Goal: Task Accomplishment & Management: Manage account settings

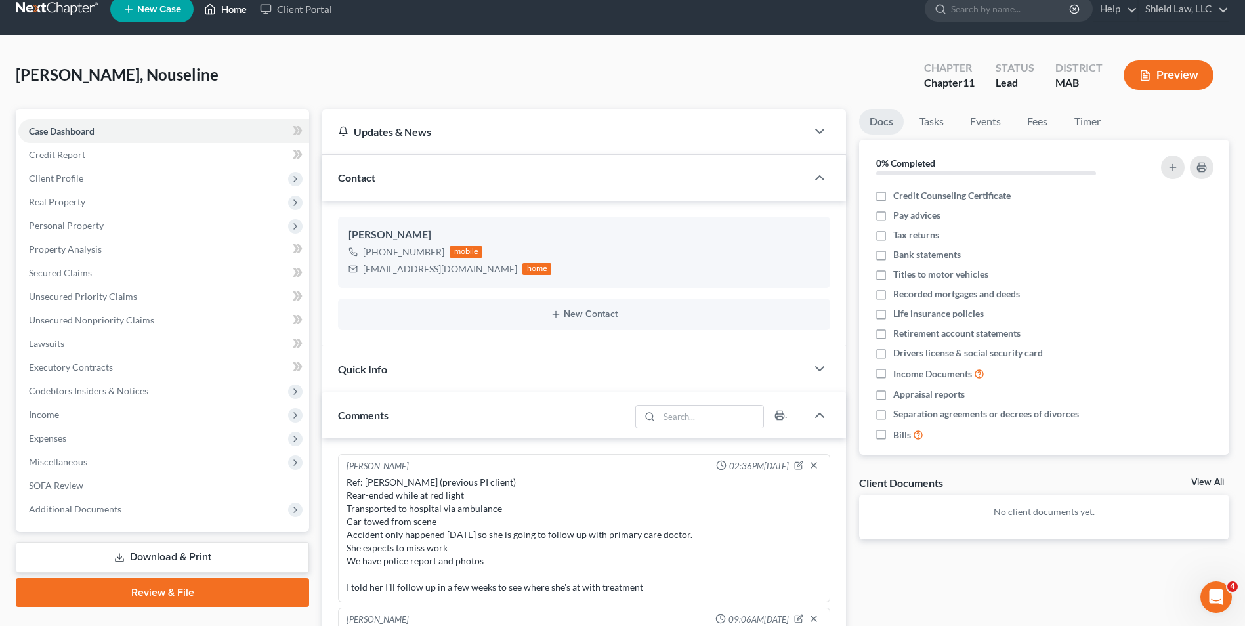
scroll to position [608, 0]
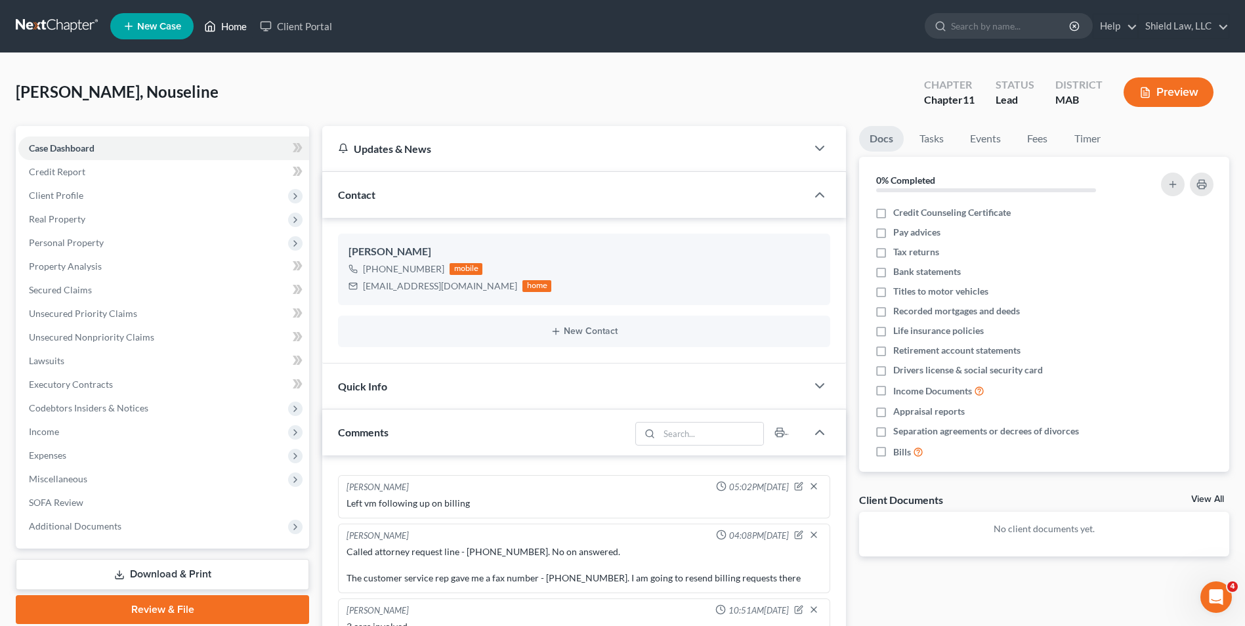
click at [229, 24] on link "Home" at bounding box center [225, 26] width 56 height 24
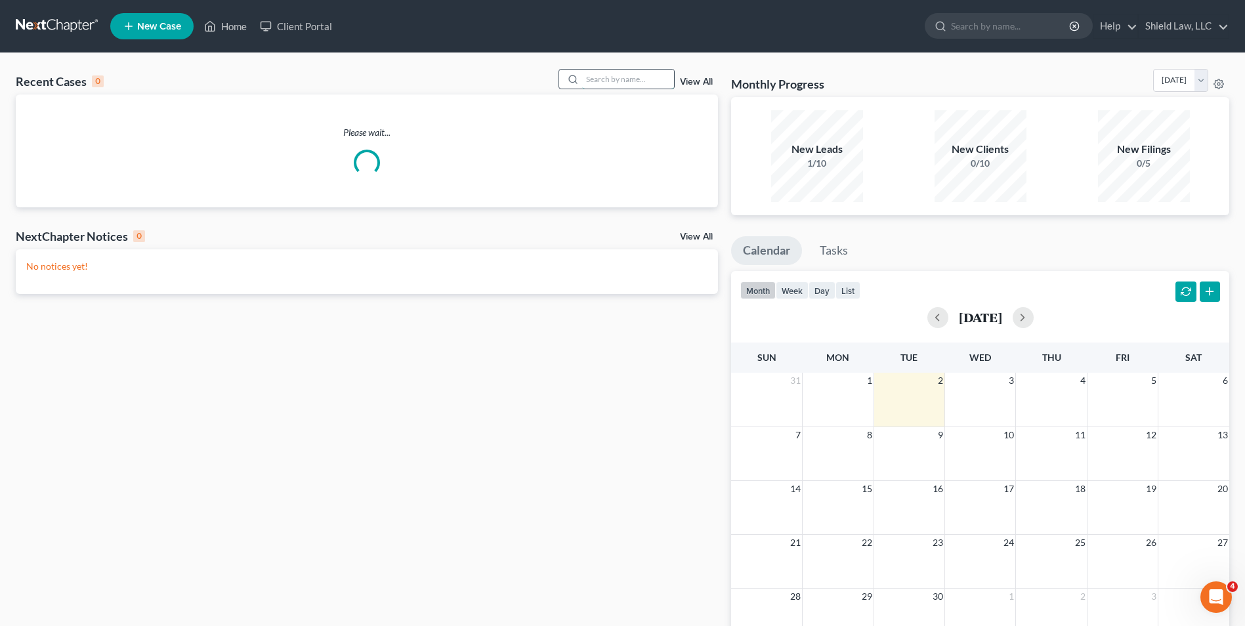
click at [585, 80] on input "search" at bounding box center [628, 79] width 92 height 19
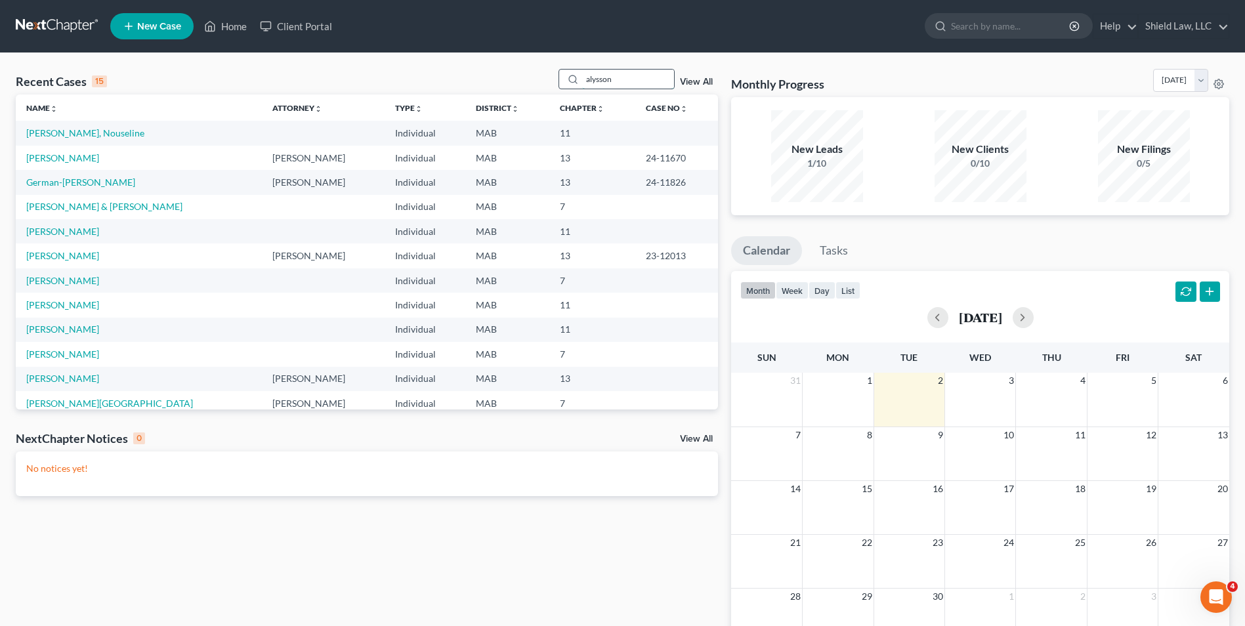
type input "alysson"
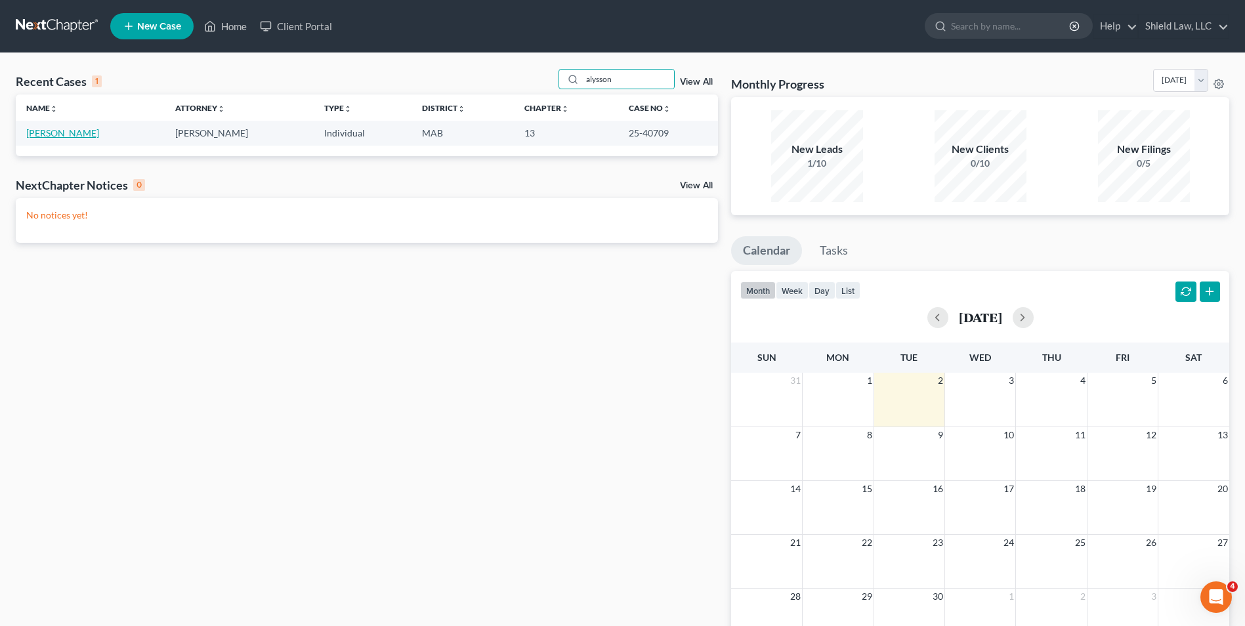
click at [78, 134] on link "[PERSON_NAME]" at bounding box center [62, 132] width 73 height 11
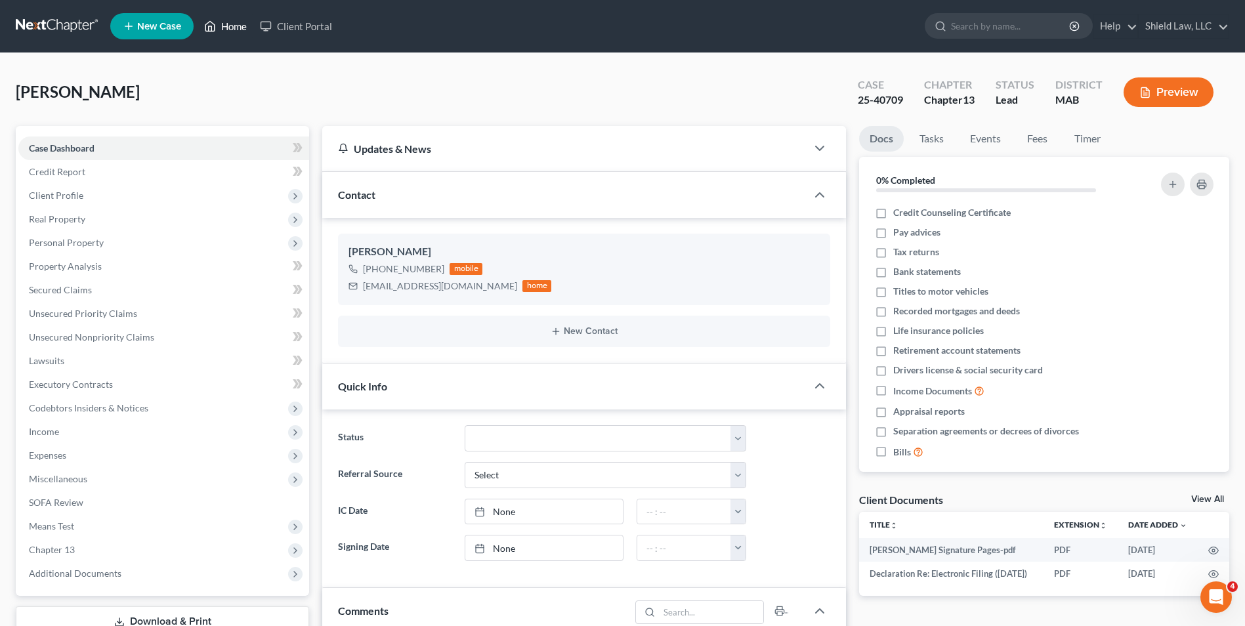
drag, startPoint x: 226, startPoint y: 31, endPoint x: 472, endPoint y: 49, distance: 246.7
click at [226, 31] on link "Home" at bounding box center [225, 26] width 56 height 24
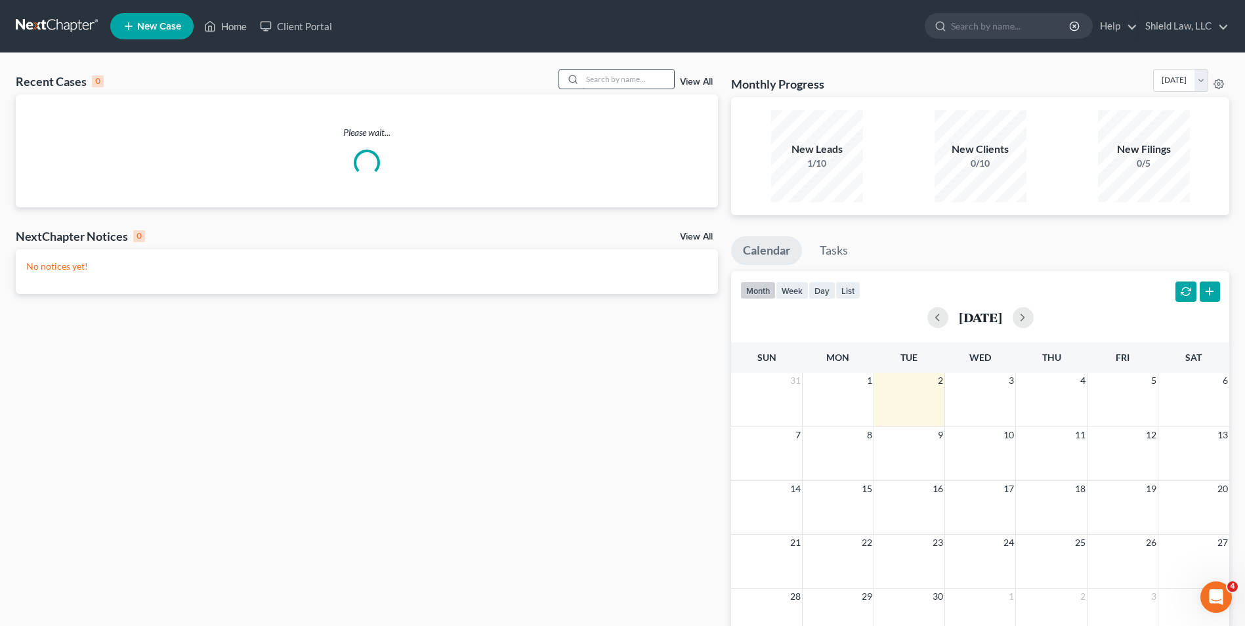
click at [621, 91] on div "Recent Cases 0 View All" at bounding box center [367, 82] width 702 height 26
click at [622, 84] on input "search" at bounding box center [628, 79] width 92 height 19
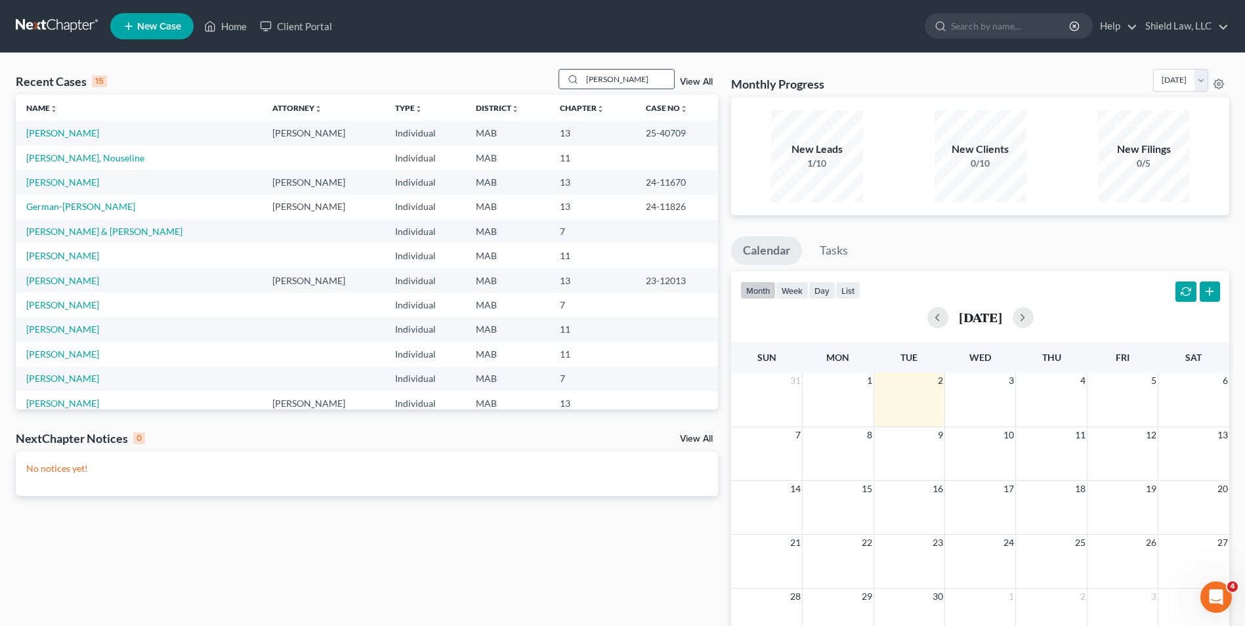
type input "[PERSON_NAME]"
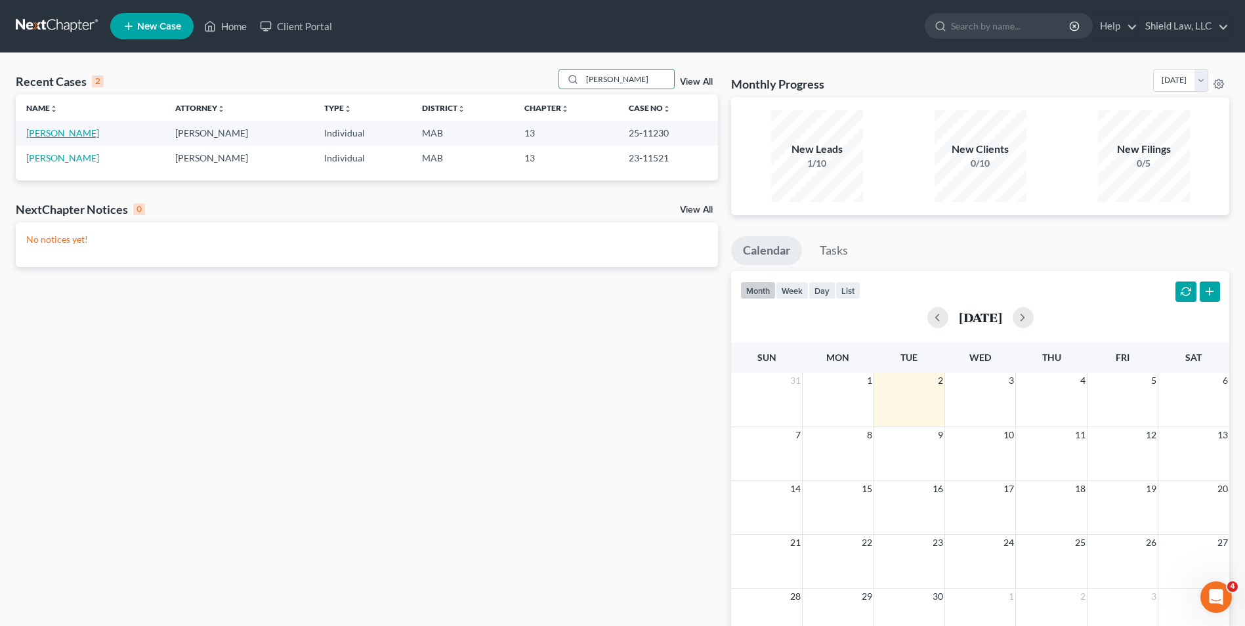
click at [65, 133] on link "[PERSON_NAME]" at bounding box center [62, 132] width 73 height 11
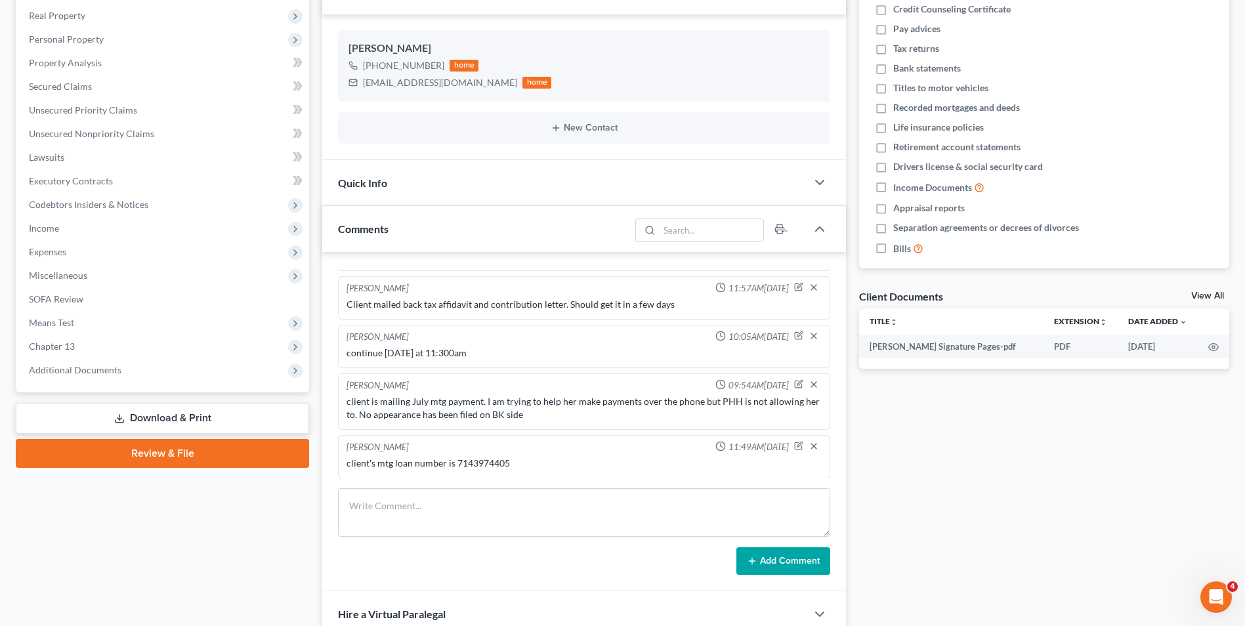
scroll to position [262, 0]
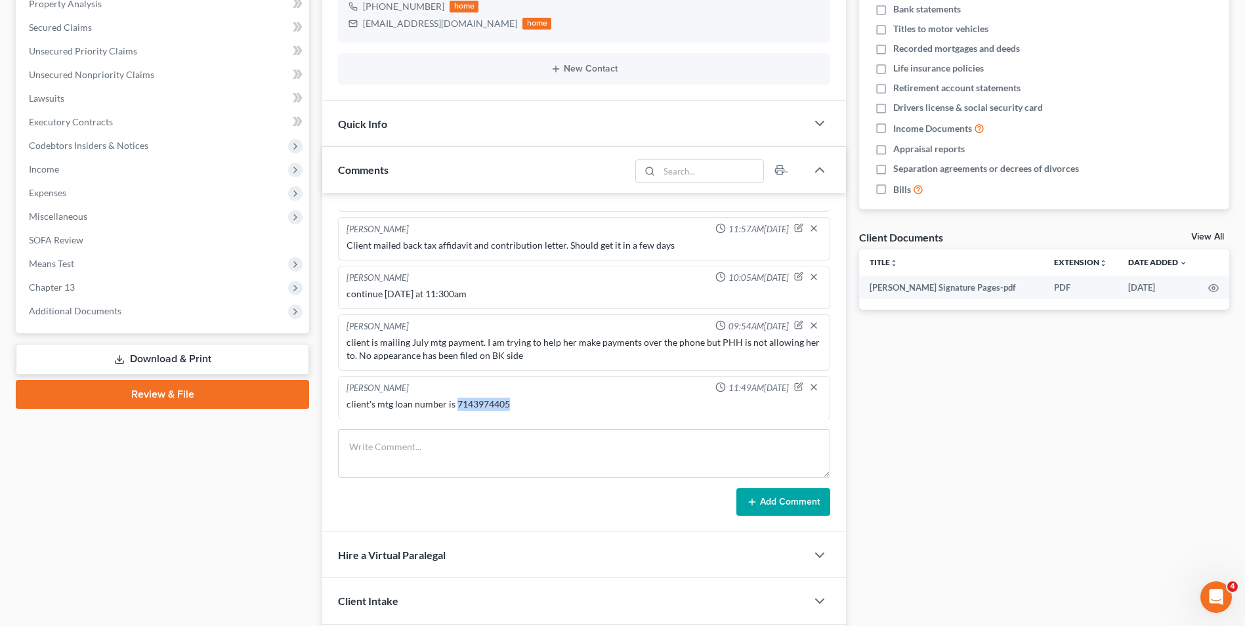
drag, startPoint x: 510, startPoint y: 403, endPoint x: 455, endPoint y: 400, distance: 55.3
click at [455, 400] on div "client's mtg loan number is 7143974405" at bounding box center [583, 404] width 475 height 13
copy div "7143974405"
click at [492, 446] on textarea at bounding box center [584, 453] width 492 height 49
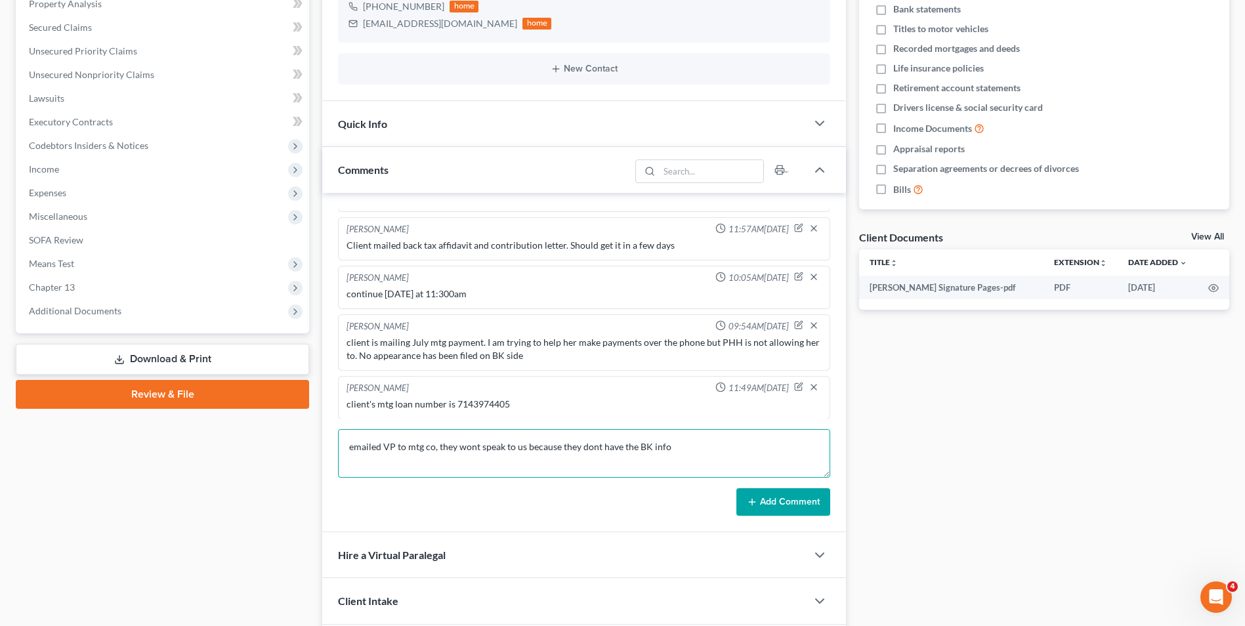
type textarea "emailed VP to mtg co, they wont speak to us because they dont have the BK info"
click at [745, 497] on button "Add Comment" at bounding box center [783, 502] width 94 height 28
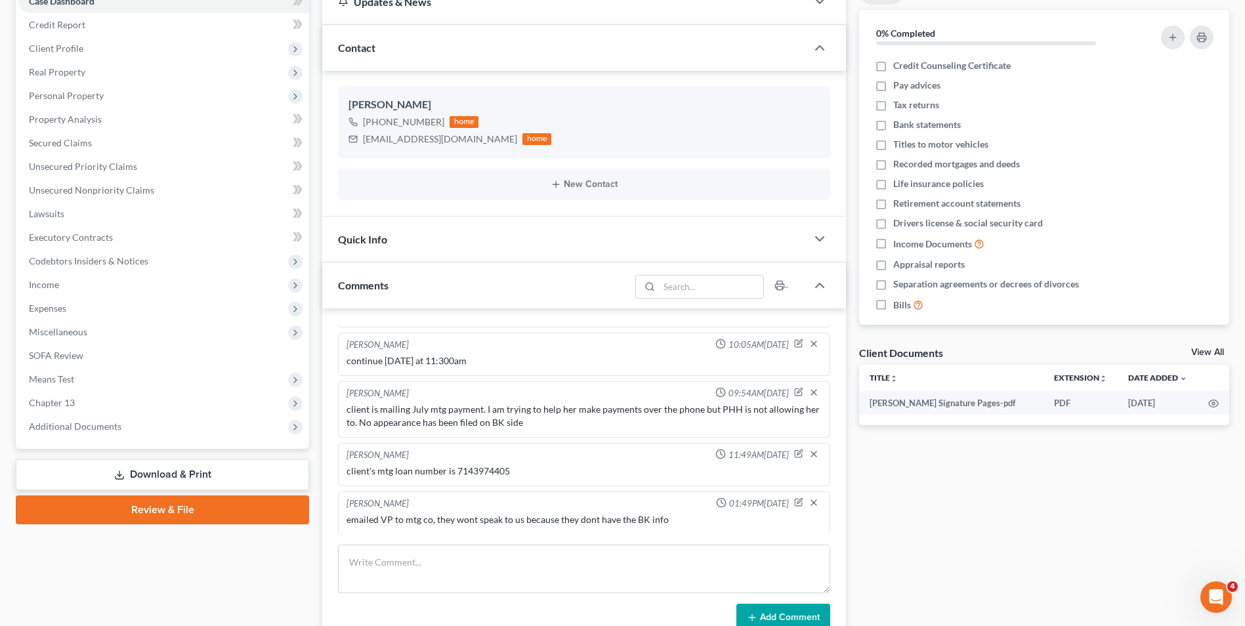
scroll to position [0, 0]
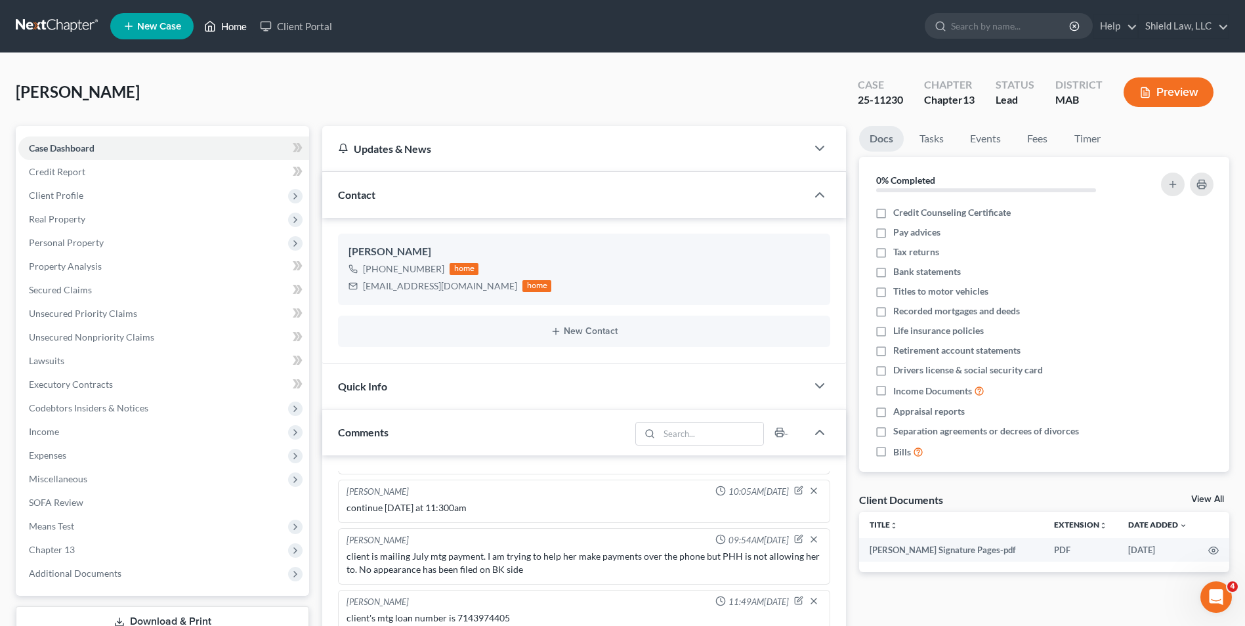
click at [226, 33] on link "Home" at bounding box center [225, 26] width 56 height 24
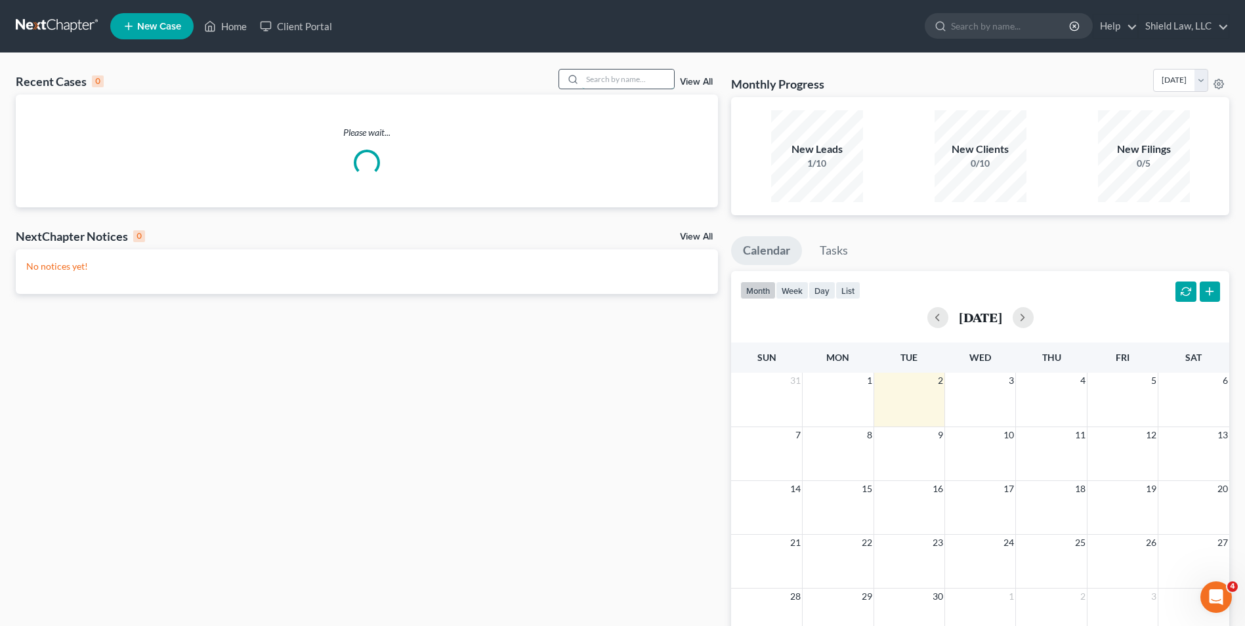
click at [665, 79] on input "search" at bounding box center [628, 79] width 92 height 19
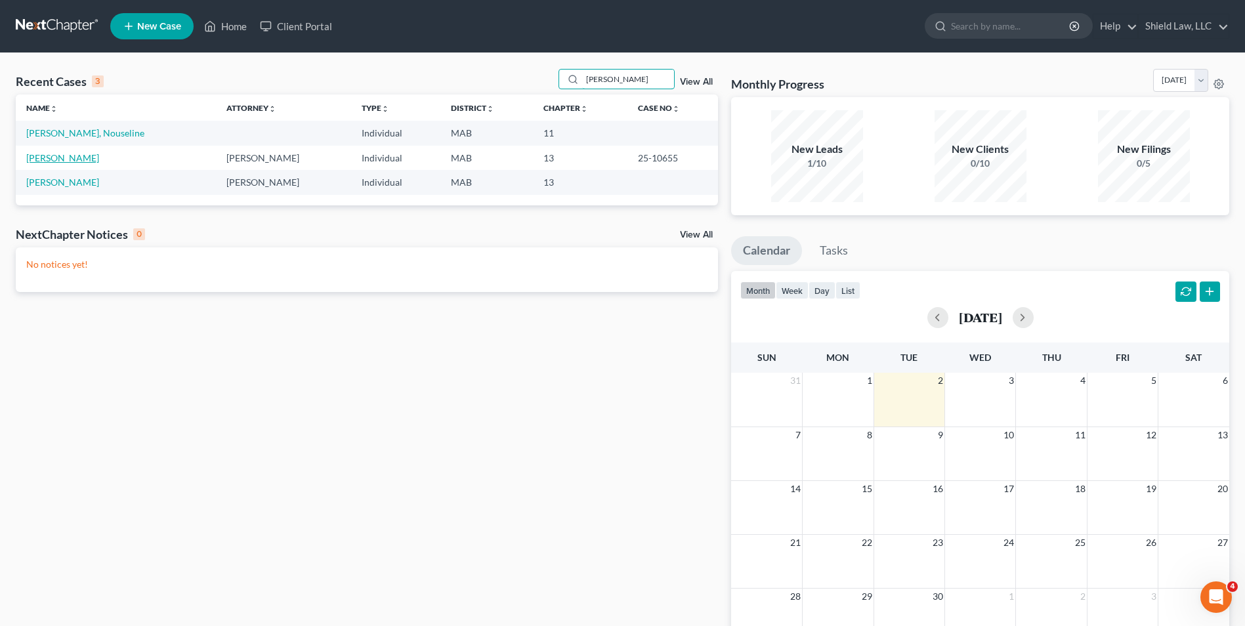
type input "[PERSON_NAME]"
click at [75, 163] on link "[PERSON_NAME]" at bounding box center [62, 157] width 73 height 11
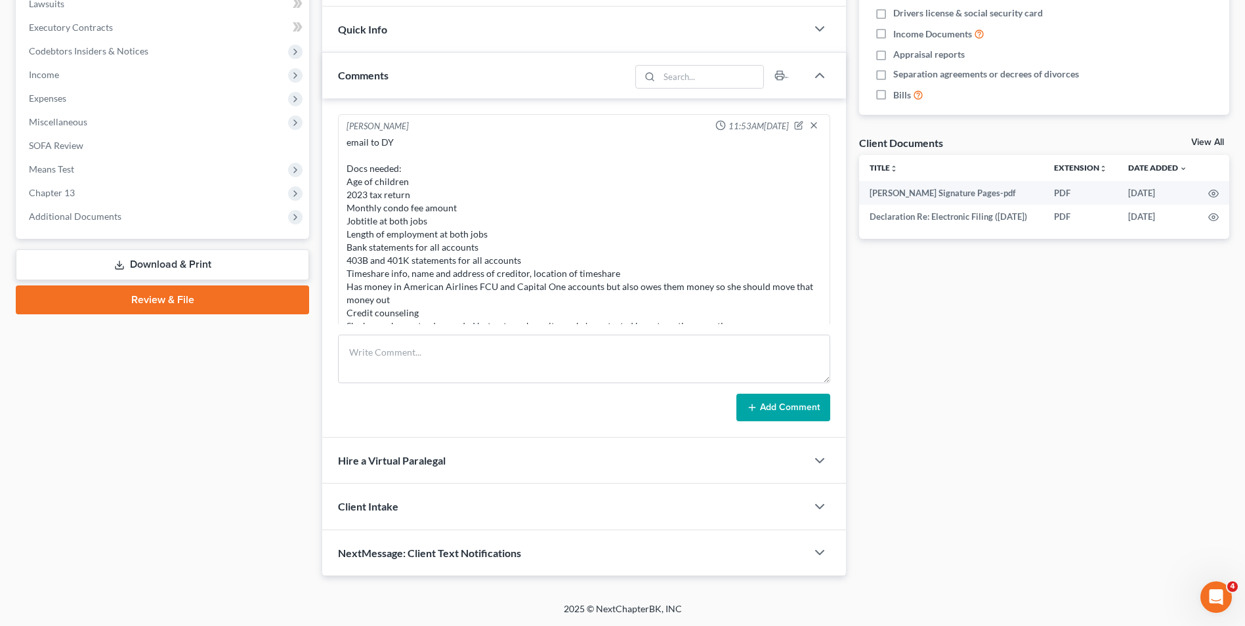
scroll to position [650, 0]
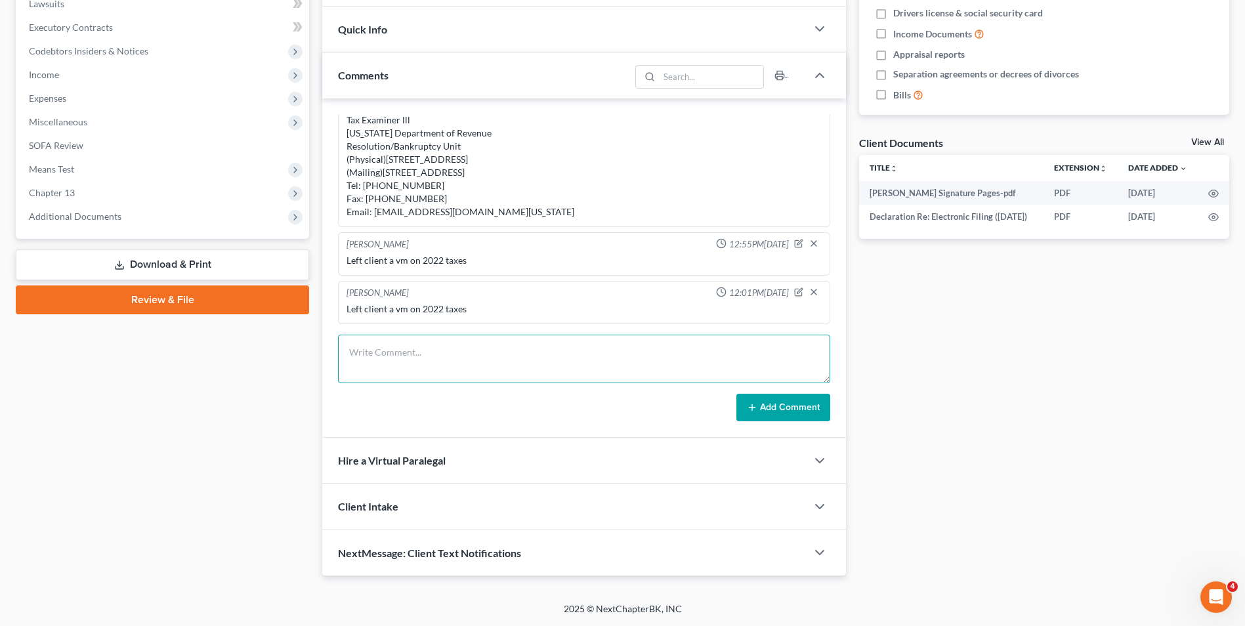
click at [537, 354] on textarea at bounding box center [584, 359] width 492 height 49
paste textarea "The mortgage company has filed a motion with the court stating that you are beh…"
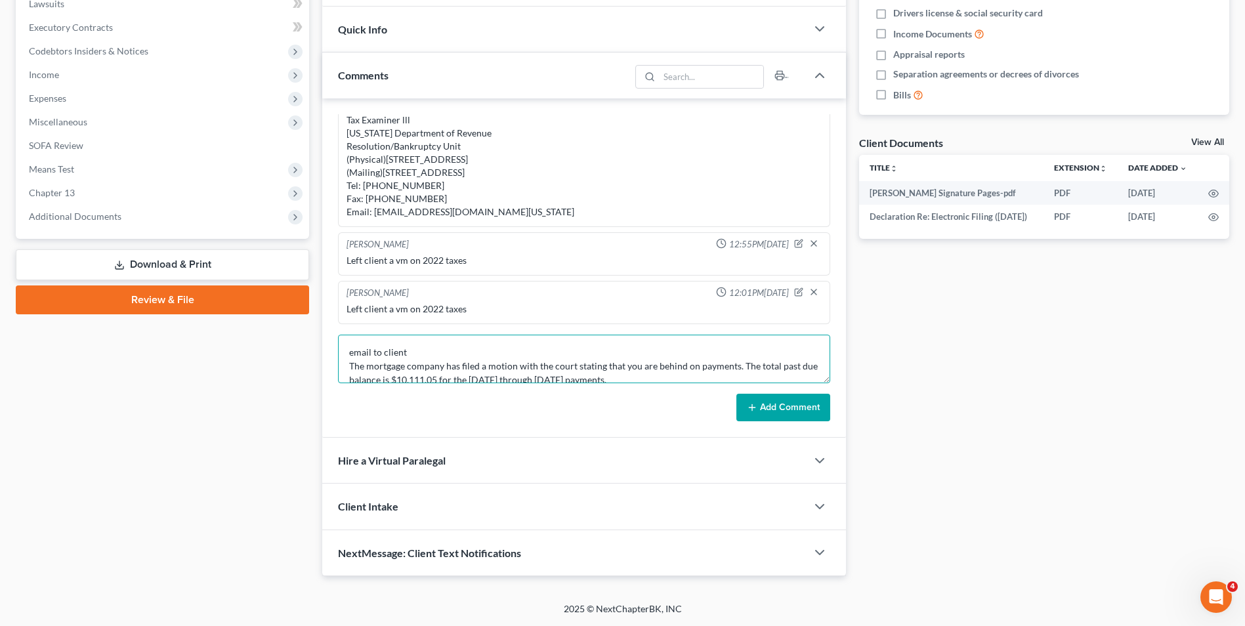
scroll to position [45, 0]
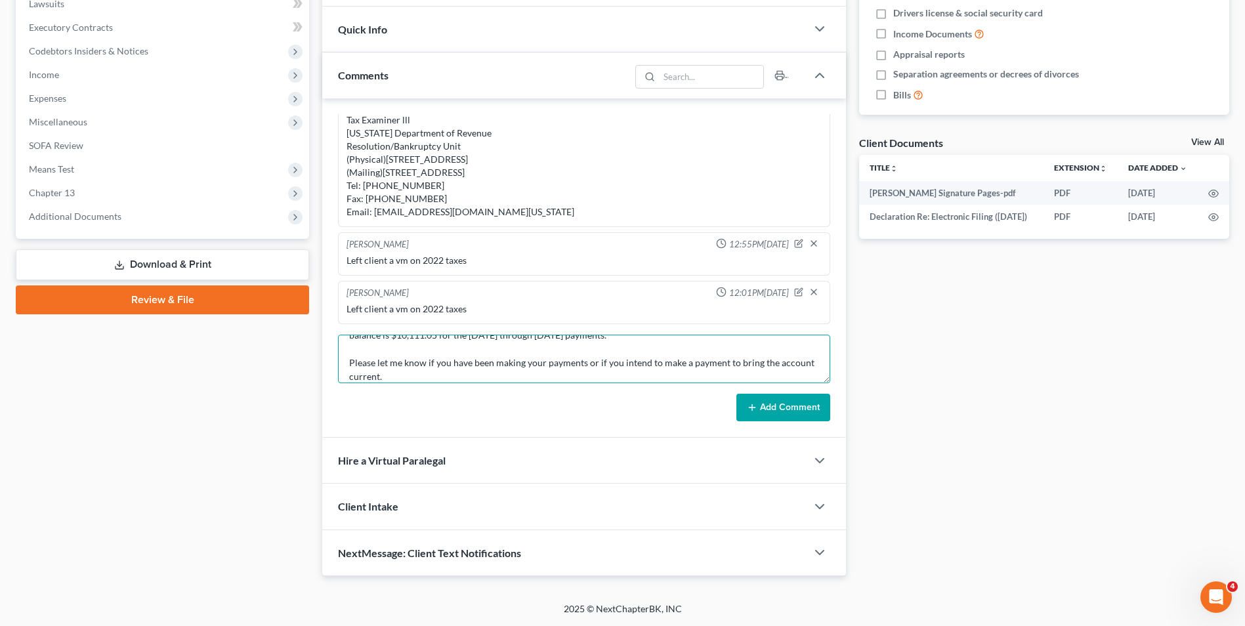
type textarea "email to client The mortgage company has filed a motion with the court stating …"
click at [769, 400] on button "Add Comment" at bounding box center [783, 408] width 94 height 28
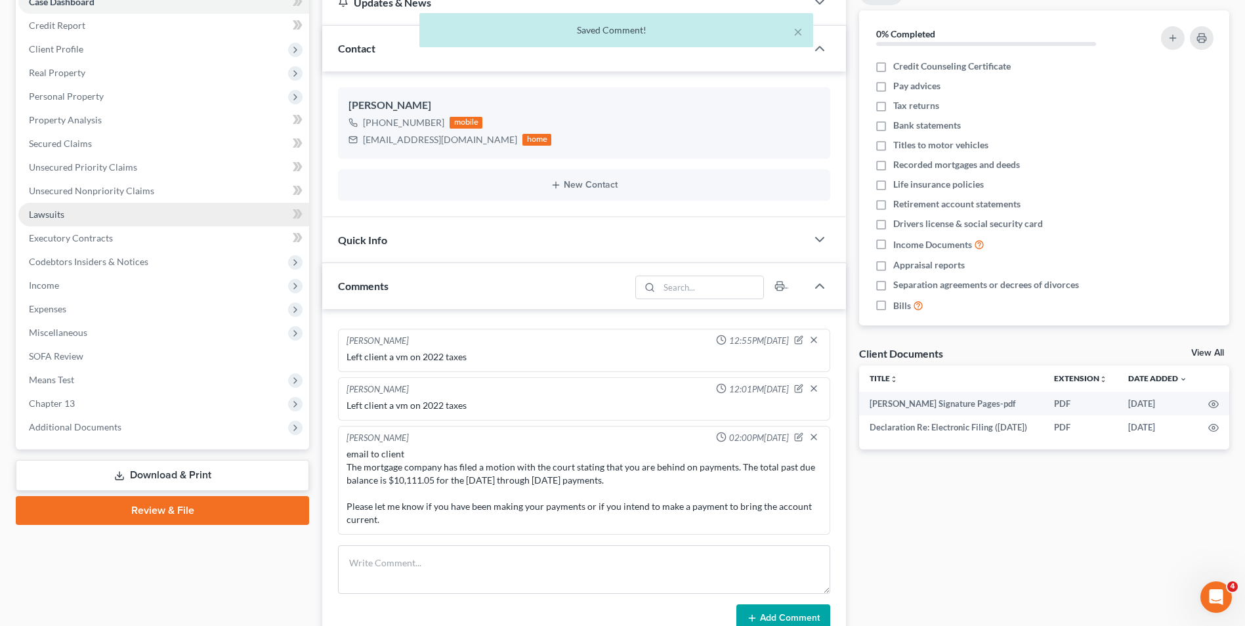
scroll to position [0, 0]
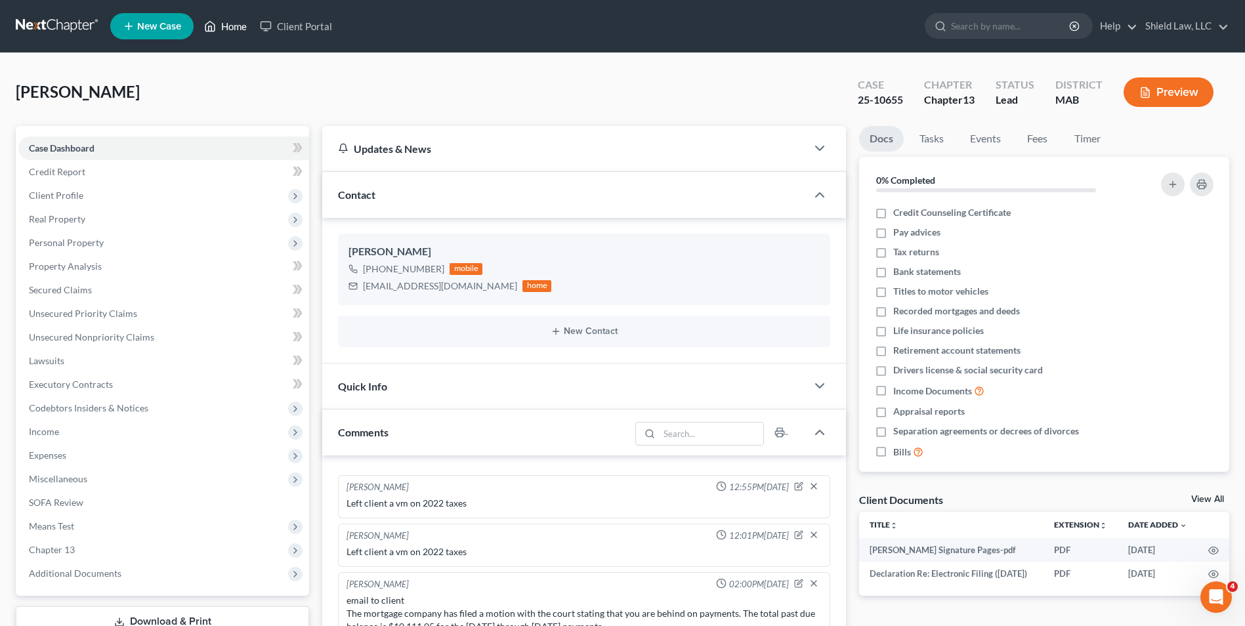
click at [230, 22] on link "Home" at bounding box center [225, 26] width 56 height 24
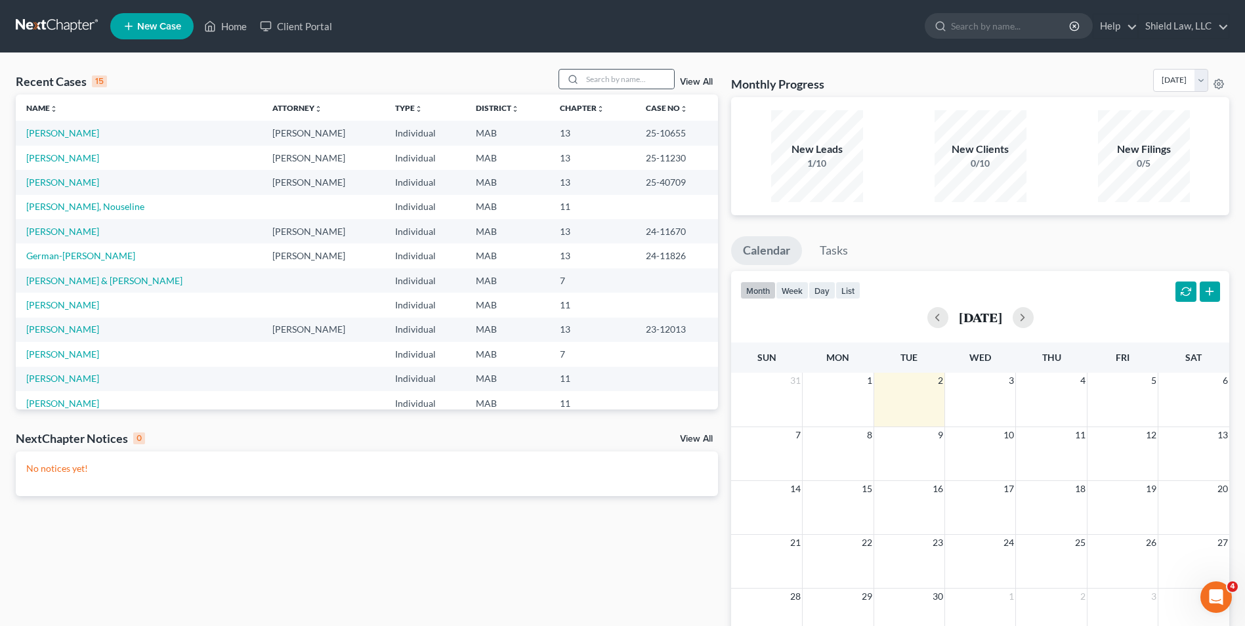
click at [619, 69] on div "Recent Cases 15 View All Name unfold_more expand_more expand_less Attorney unfo…" at bounding box center [622, 393] width 1245 height 681
click at [625, 78] on input "search" at bounding box center [628, 79] width 92 height 19
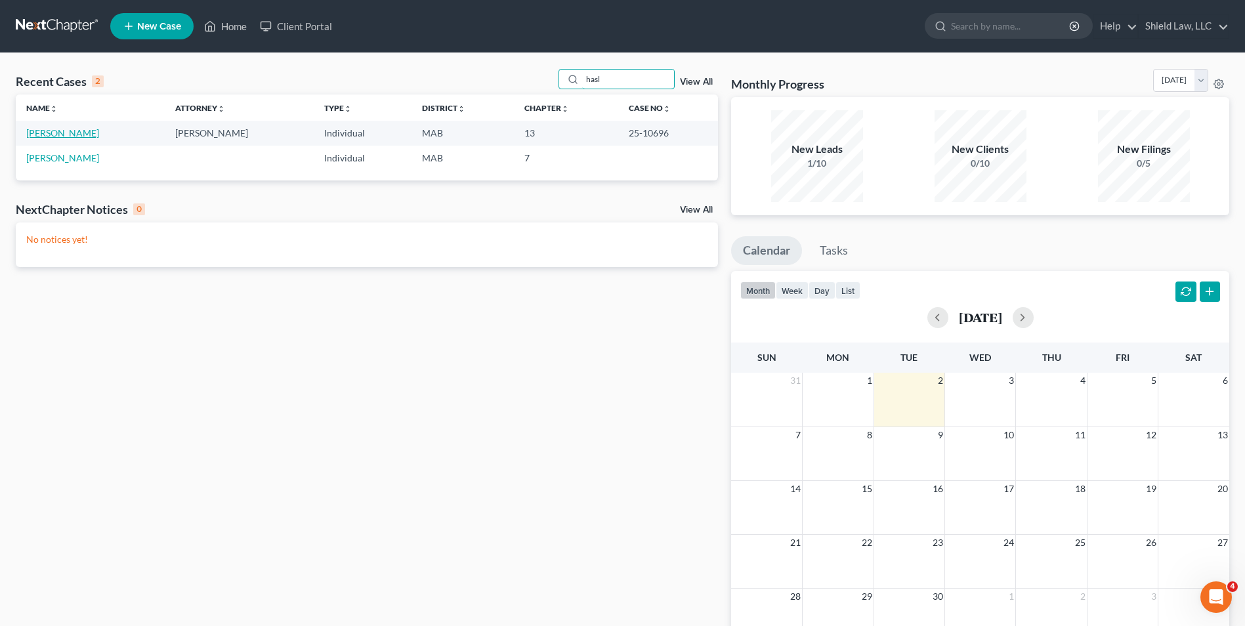
type input "hasl"
click at [82, 134] on link "[PERSON_NAME]" at bounding box center [62, 132] width 73 height 11
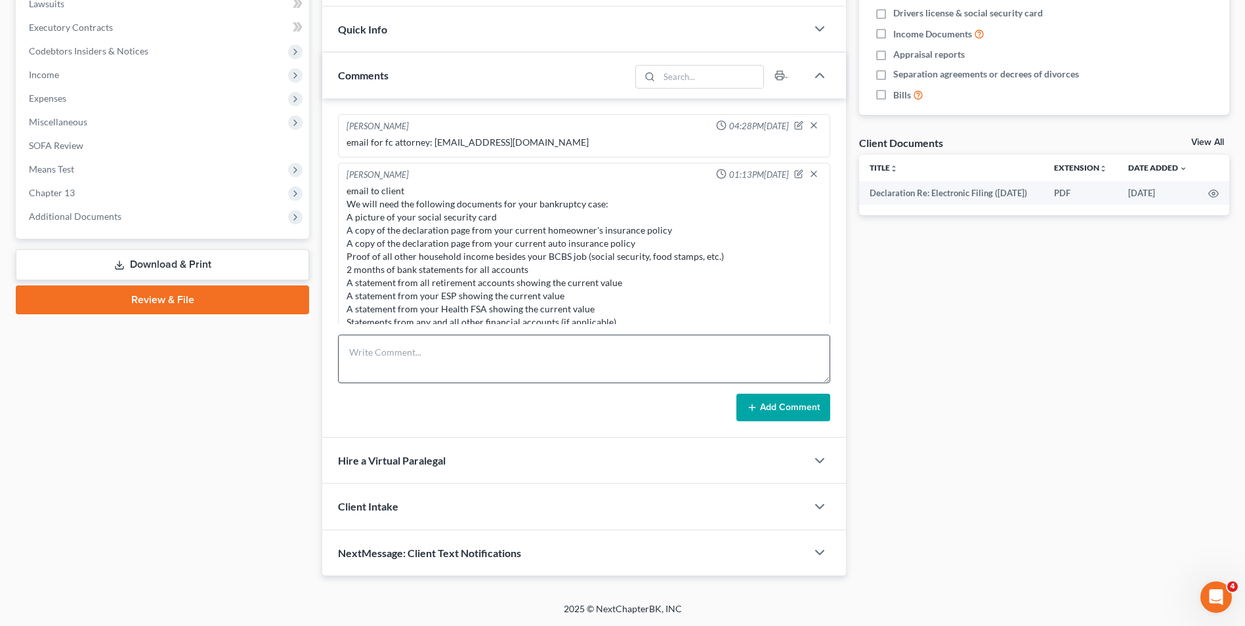
scroll to position [400, 0]
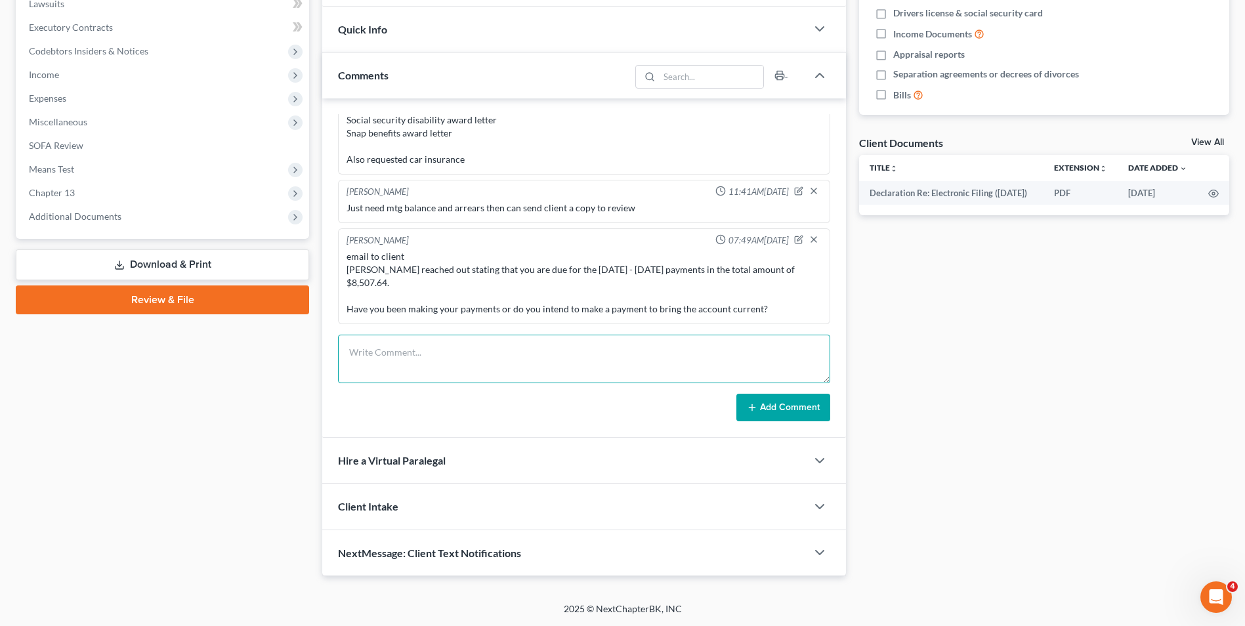
click at [497, 367] on textarea at bounding box center [584, 359] width 492 height 49
paste textarea "I am following up on your mortgage payments. The mortgage company has filed a m…"
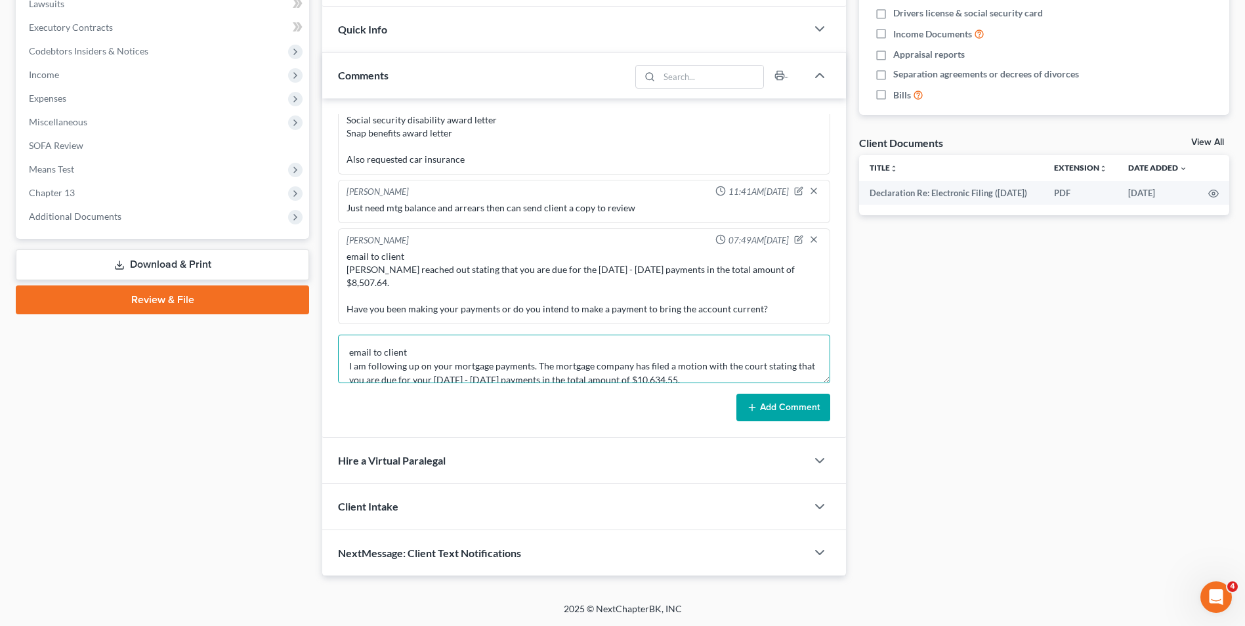
scroll to position [3, 0]
type textarea "email to client I am following up on your mortgage payments. The mortgage compa…"
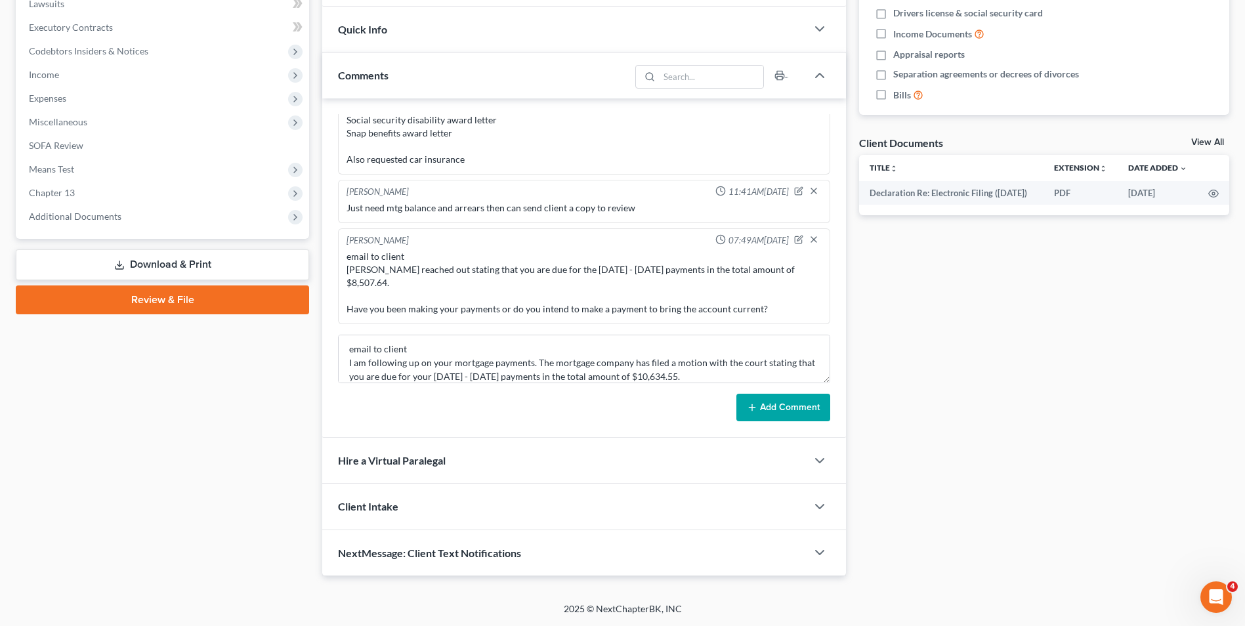
click at [787, 402] on button "Add Comment" at bounding box center [783, 408] width 94 height 28
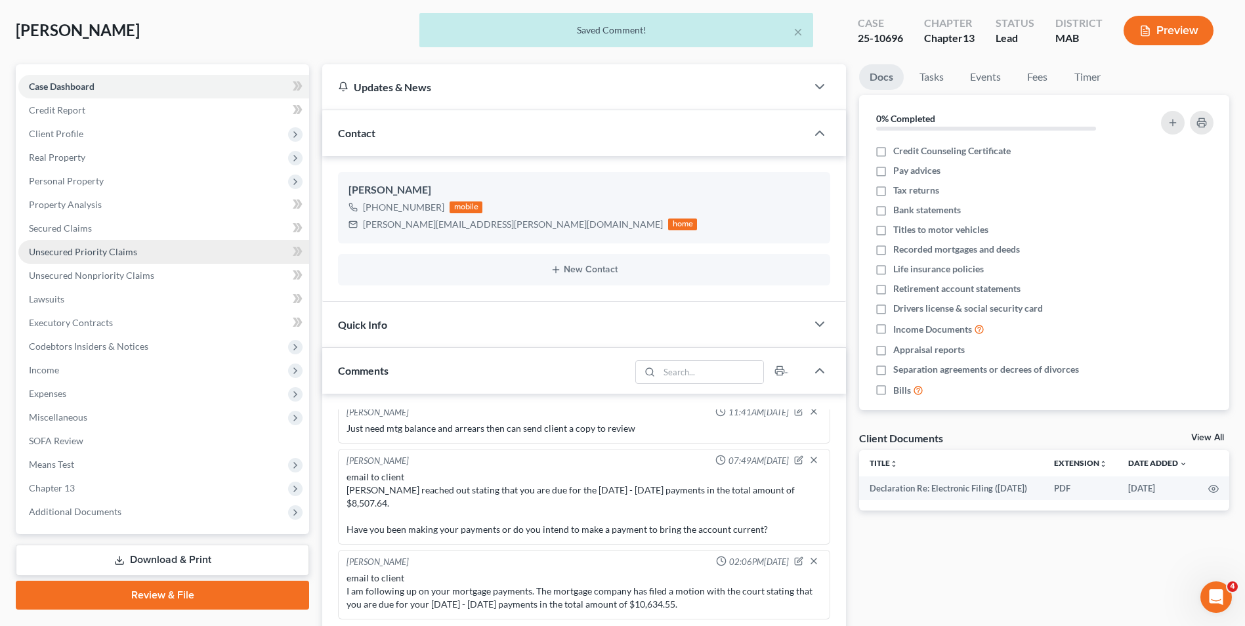
scroll to position [0, 0]
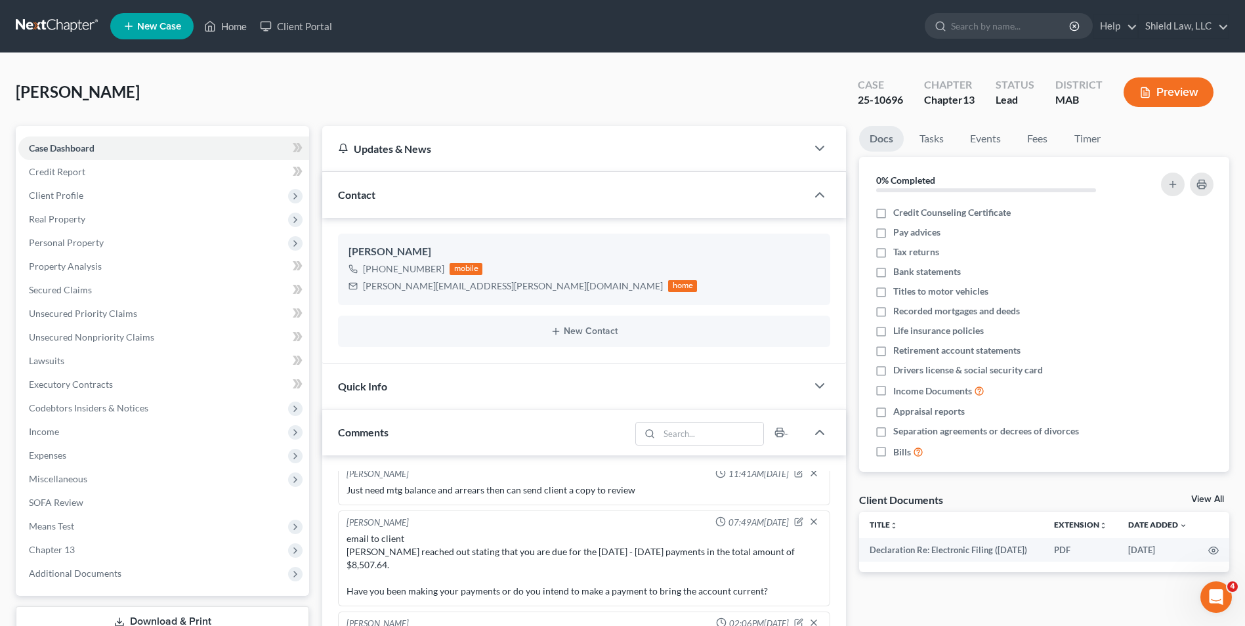
click at [227, 14] on ul "New Case Home Client Portal - No Result - See all results Or Press Enter... Hel…" at bounding box center [669, 26] width 1119 height 34
click at [227, 26] on link "Home" at bounding box center [225, 26] width 56 height 24
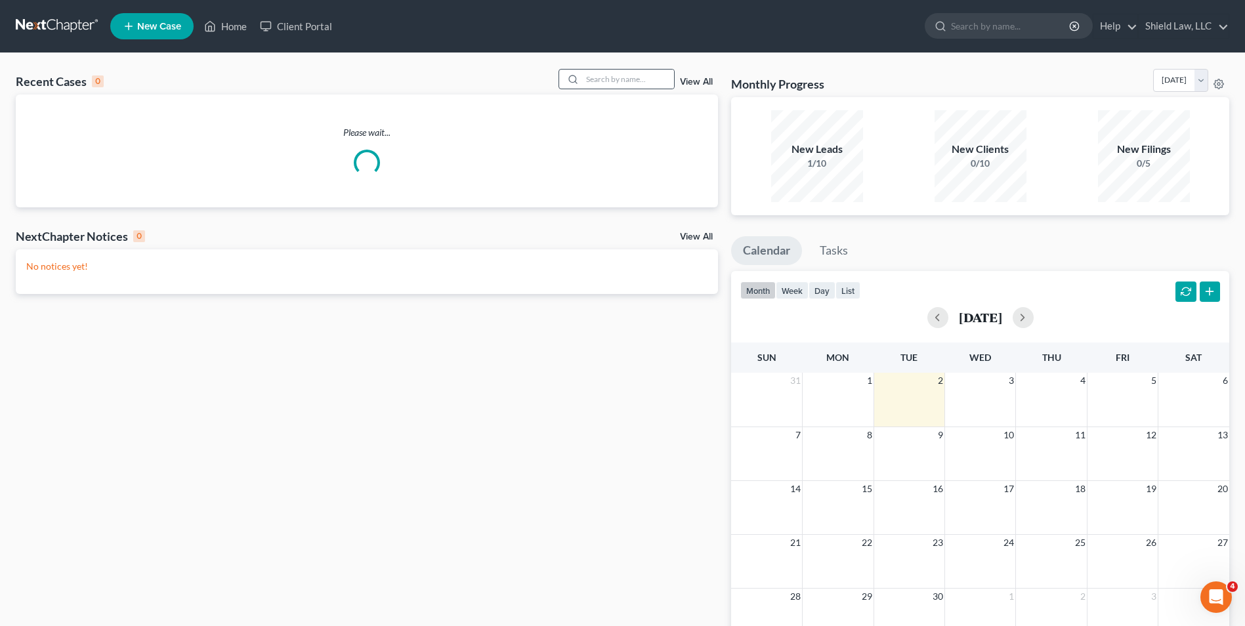
click at [600, 89] on div at bounding box center [616, 79] width 117 height 20
click at [599, 85] on input "search" at bounding box center [628, 79] width 92 height 19
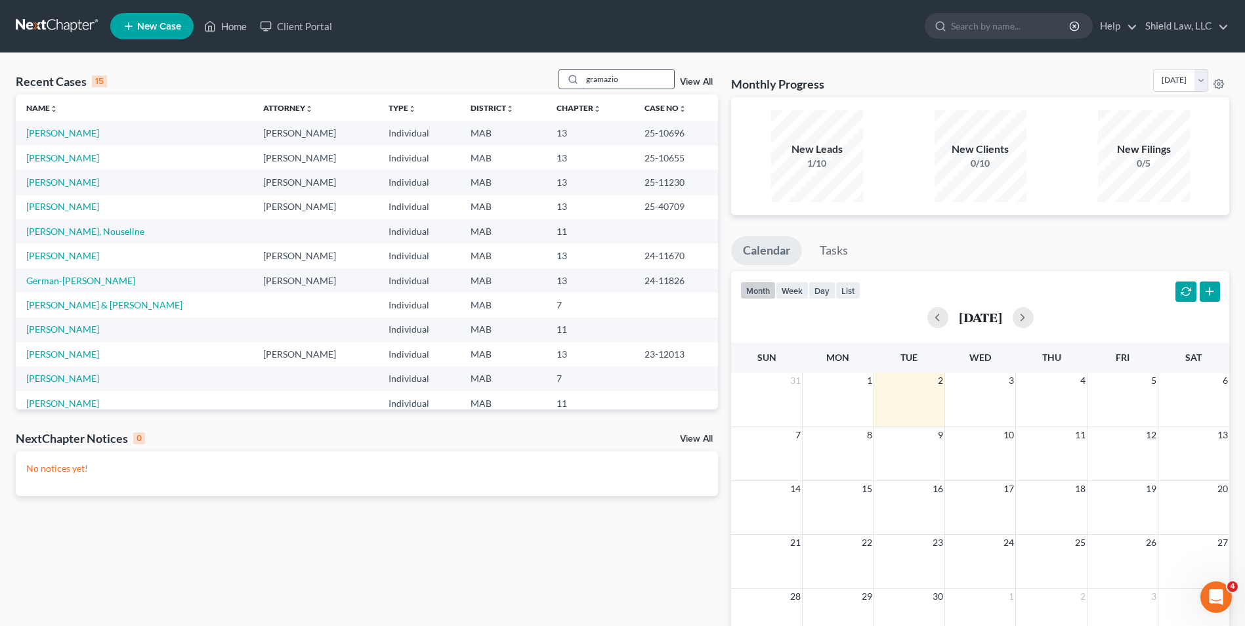
type input "gramazio"
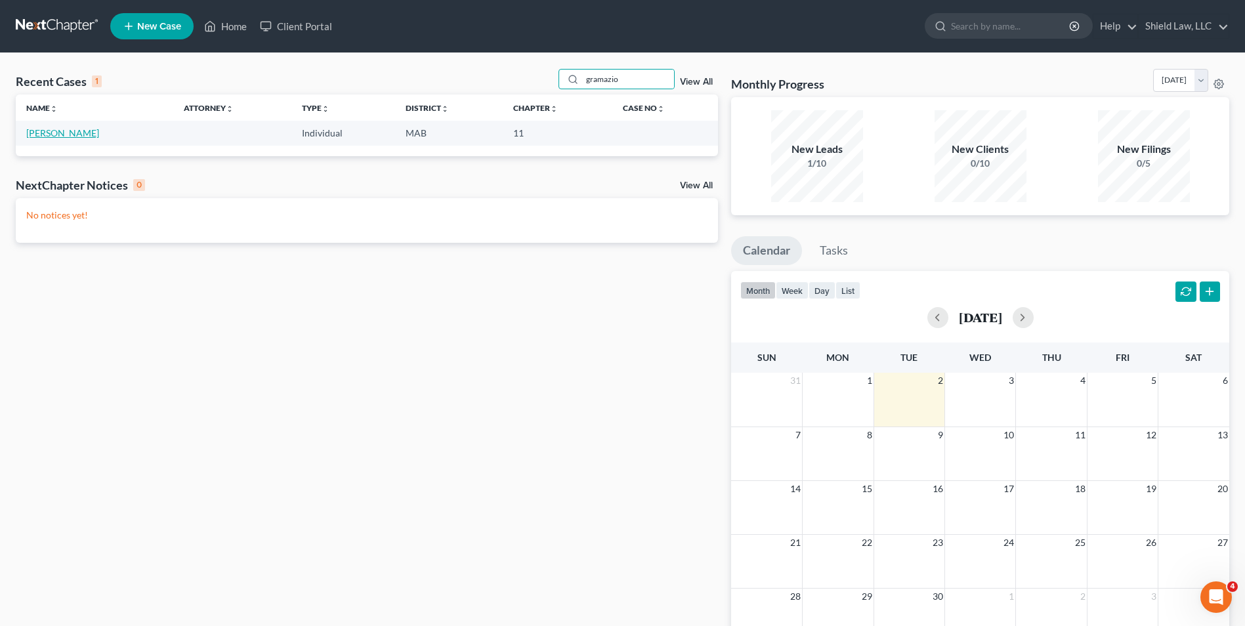
click at [41, 136] on link "[PERSON_NAME]" at bounding box center [62, 132] width 73 height 11
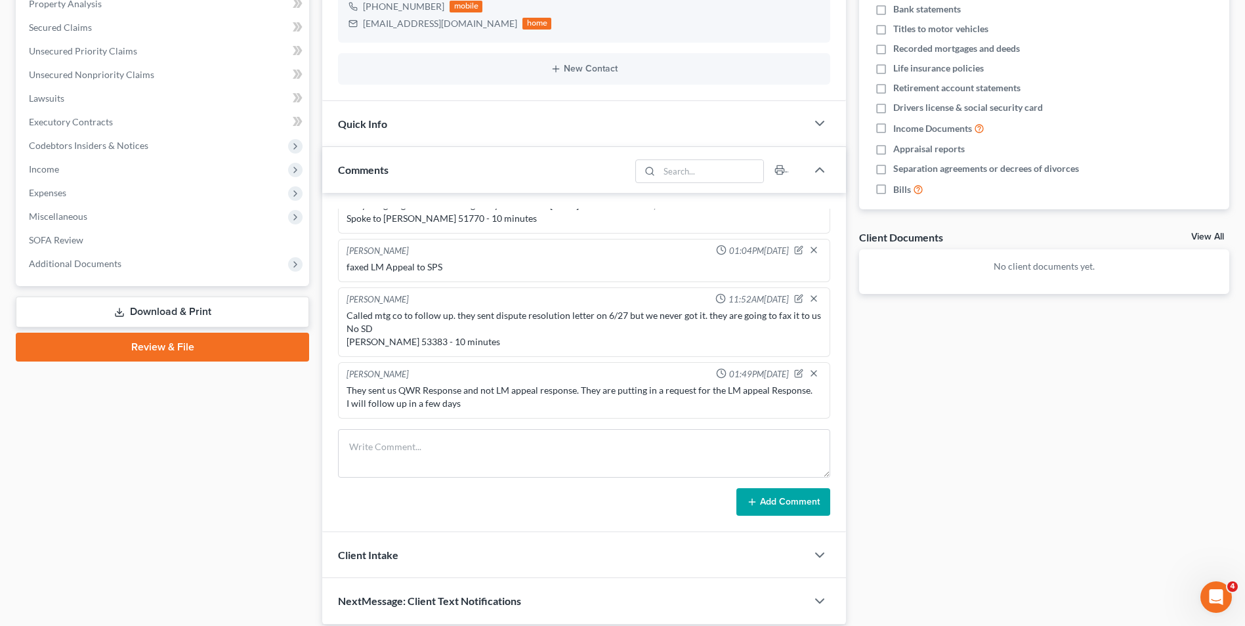
scroll to position [311, 0]
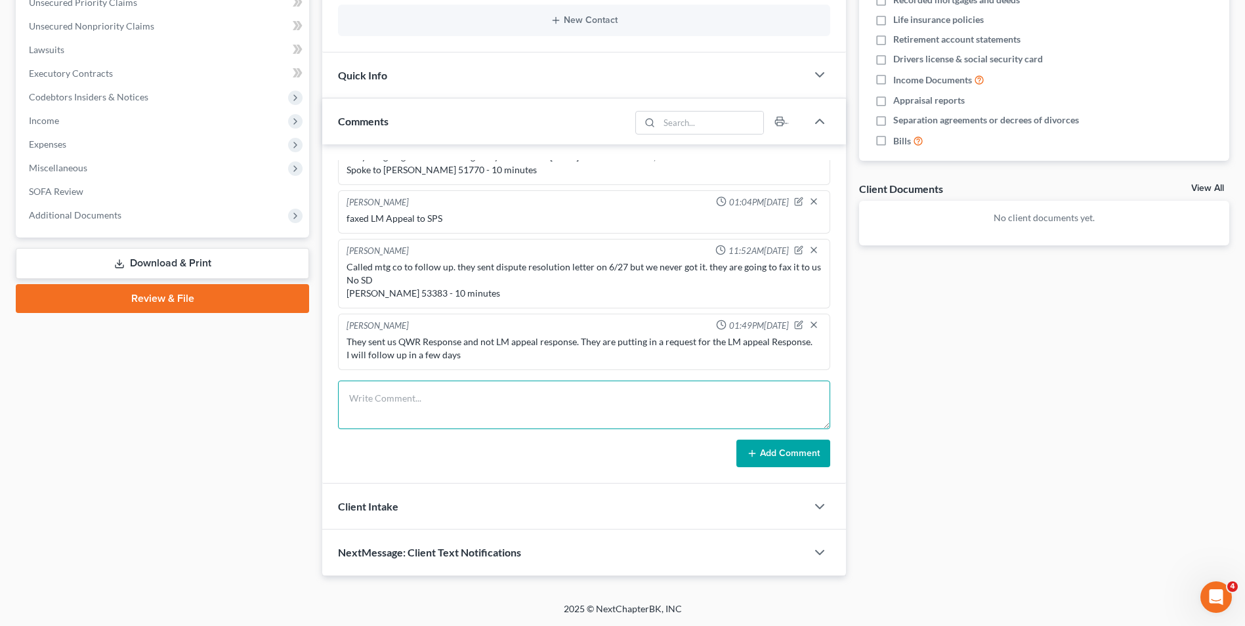
click at [508, 401] on textarea at bounding box center [584, 405] width 492 height 49
click at [492, 398] on textarea "Expects result by [DATE]" at bounding box center [584, 405] width 492 height 49
click at [498, 398] on textarea "Expects result by [DATE] No SD Spoke to" at bounding box center [584, 405] width 492 height 49
click at [405, 421] on textarea "Expects result by [DATE] on LM appeal response No SD Spoke to" at bounding box center [584, 405] width 492 height 49
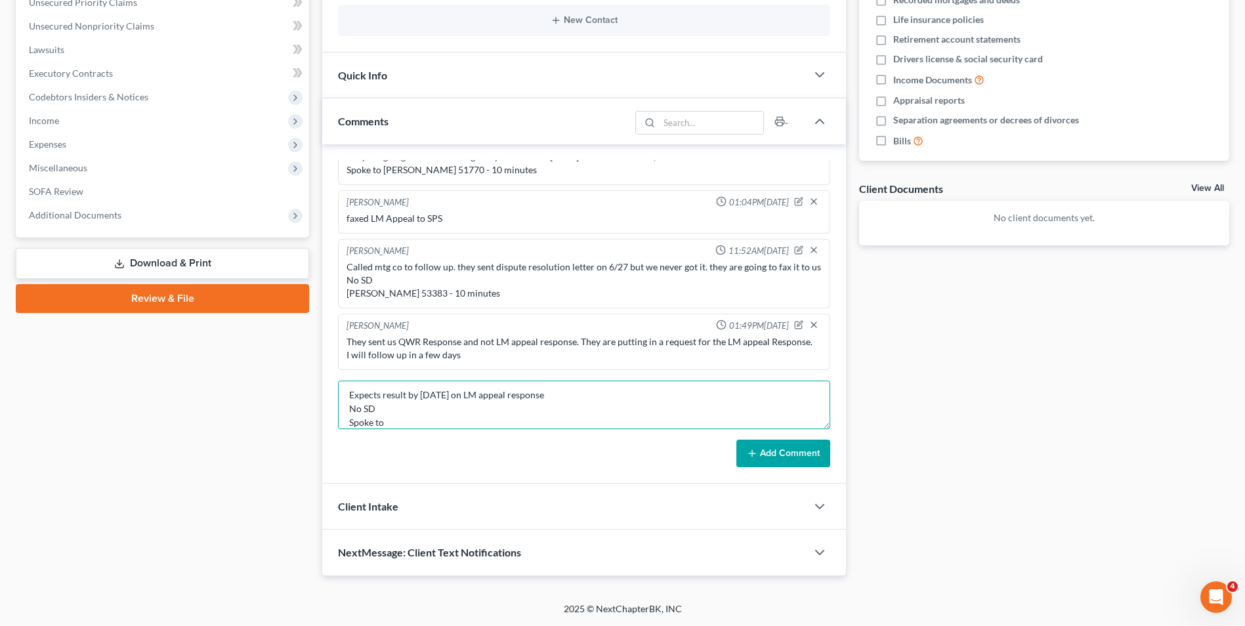
click at [378, 394] on textarea "Expects result by [DATE] on LM appeal response No SD Spoke to" at bounding box center [584, 405] width 492 height 49
click at [383, 413] on textarea "Expects result by [DATE] on LM appeal response No SD Spoke to" at bounding box center [584, 405] width 492 height 49
click at [398, 423] on textarea "Expects result by [DATE] on LM appeal response No SD Spoke to" at bounding box center [584, 405] width 492 height 49
click at [391, 403] on textarea "Expects result by [DATE] on LM appeal response No SD Spoke to" at bounding box center [584, 405] width 492 height 49
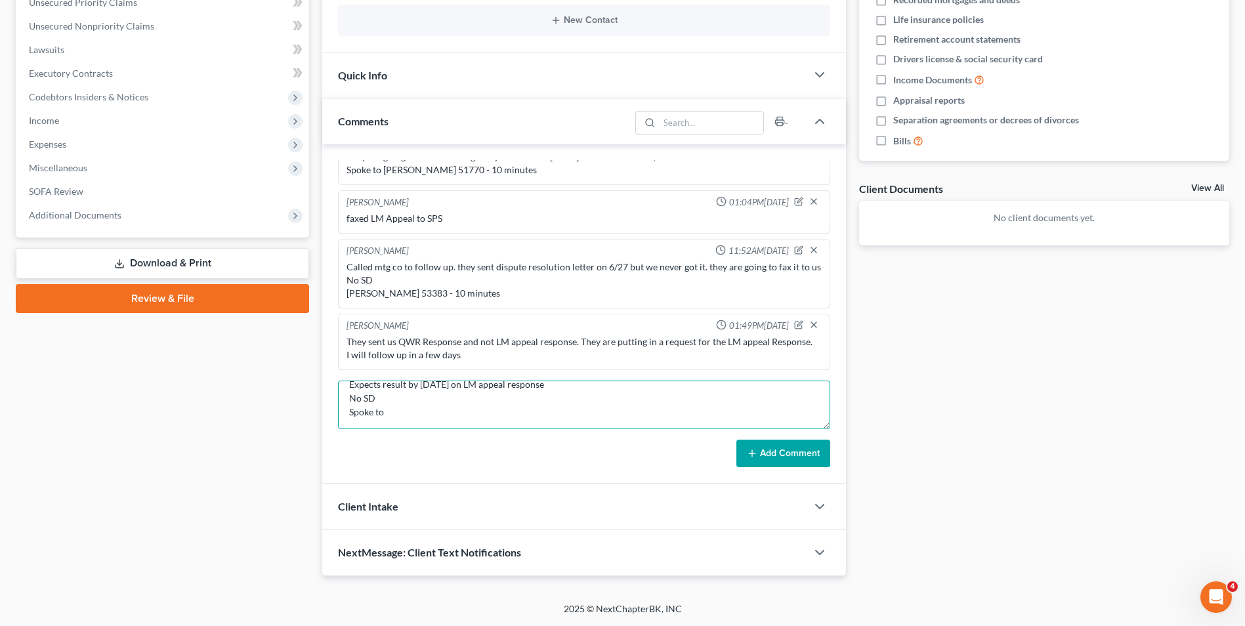
drag, startPoint x: 390, startPoint y: 396, endPoint x: 373, endPoint y: 396, distance: 17.1
click at [351, 395] on textarea "Expects result by [DATE] on LM appeal response No SD Spoke to" at bounding box center [584, 405] width 492 height 49
click at [437, 401] on textarea "Expects result by [DATE] on LM appeal response [DATE] SD Spoke to" at bounding box center [584, 405] width 492 height 49
click at [397, 413] on textarea "Expects result by [DATE] on LM appeal response [DATE] SD Spoke to" at bounding box center [584, 405] width 492 height 49
click at [445, 405] on textarea "Expects result by [DATE] on LM appeal response [DATE] SD Spoke to" at bounding box center [584, 405] width 492 height 49
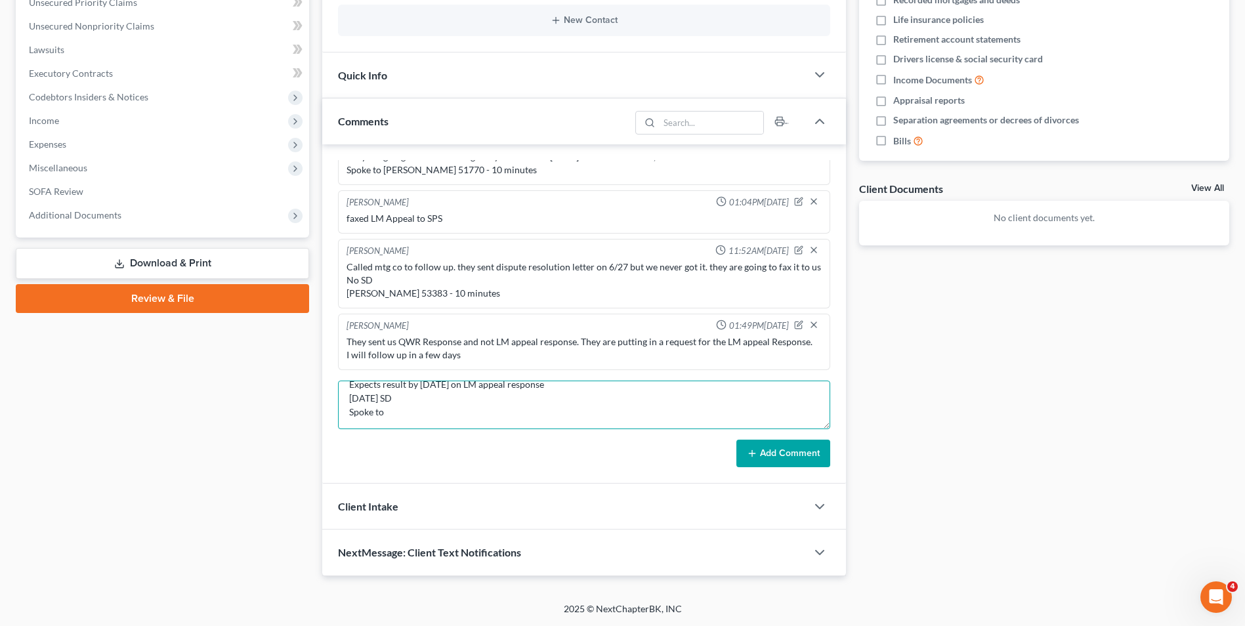
click at [446, 399] on textarea "Expects result by [DATE] on LM appeal response [DATE] SD Spoke to" at bounding box center [584, 405] width 492 height 49
click at [432, 402] on textarea "Expects result by [DATE] on LM appeal response [DATE] SD. Since the account is …" at bounding box center [584, 405] width 492 height 49
click at [432, 409] on textarea "Expects result by [DATE] on LM appeal response [DATE] SD. Since the account is …" at bounding box center [584, 405] width 492 height 49
type textarea "Expects result by [DATE] on LM appeal response [DATE] SD. Since the account is …"
click at [765, 460] on button "Add Comment" at bounding box center [783, 454] width 94 height 28
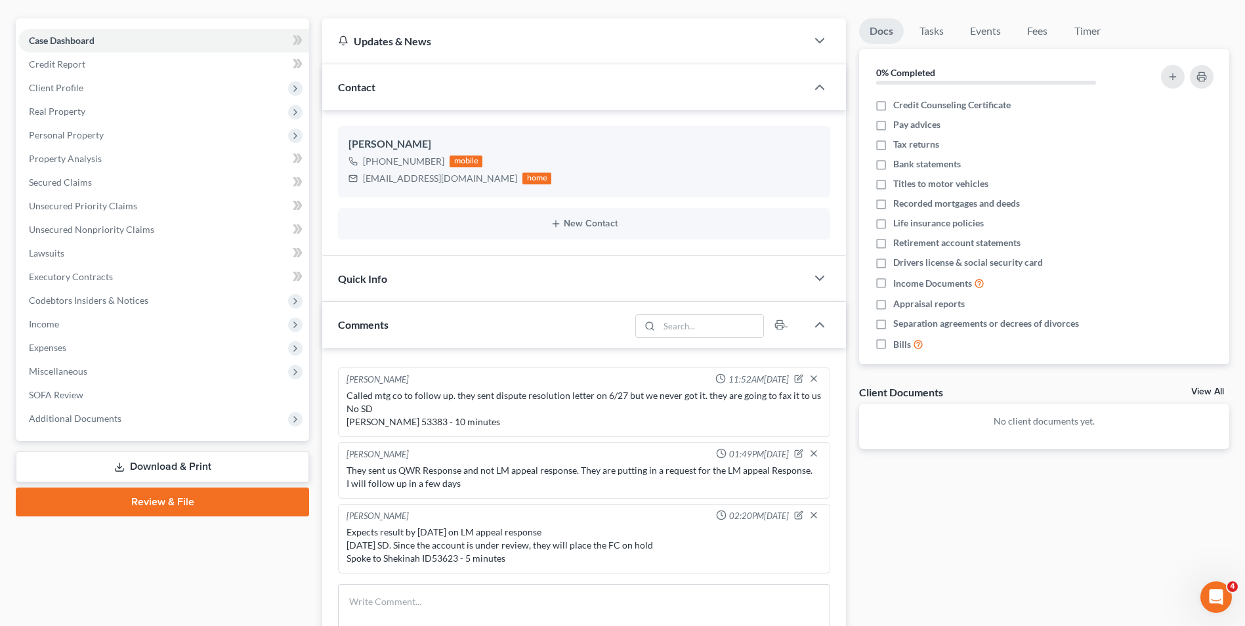
scroll to position [0, 0]
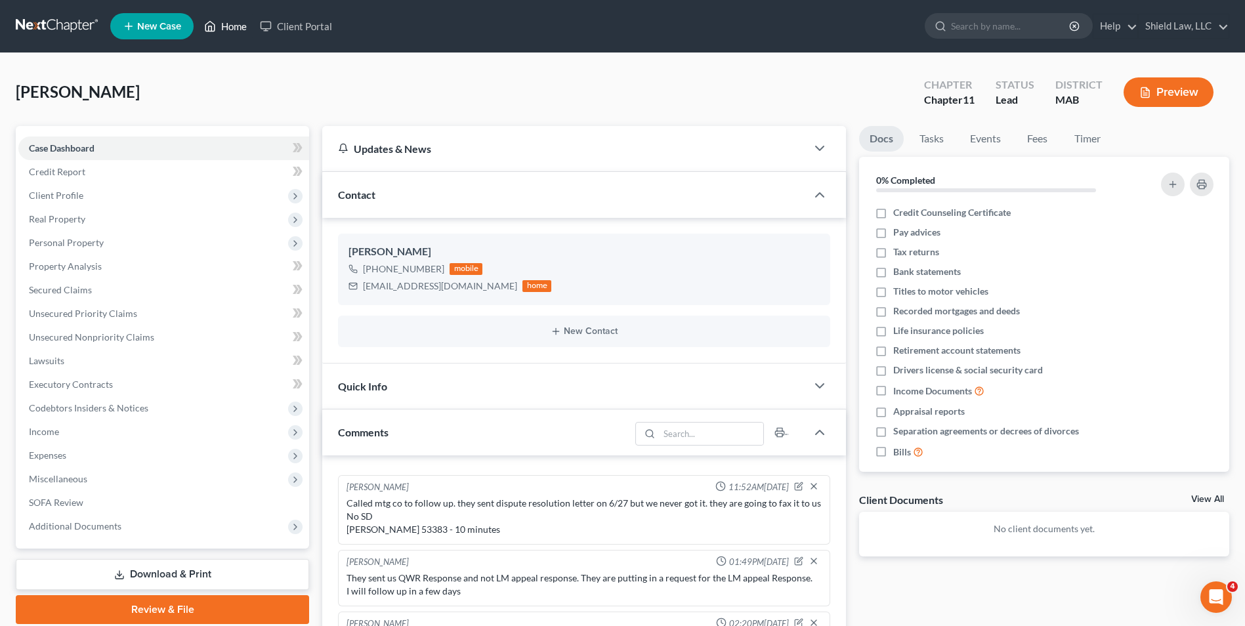
click at [242, 23] on link "Home" at bounding box center [225, 26] width 56 height 24
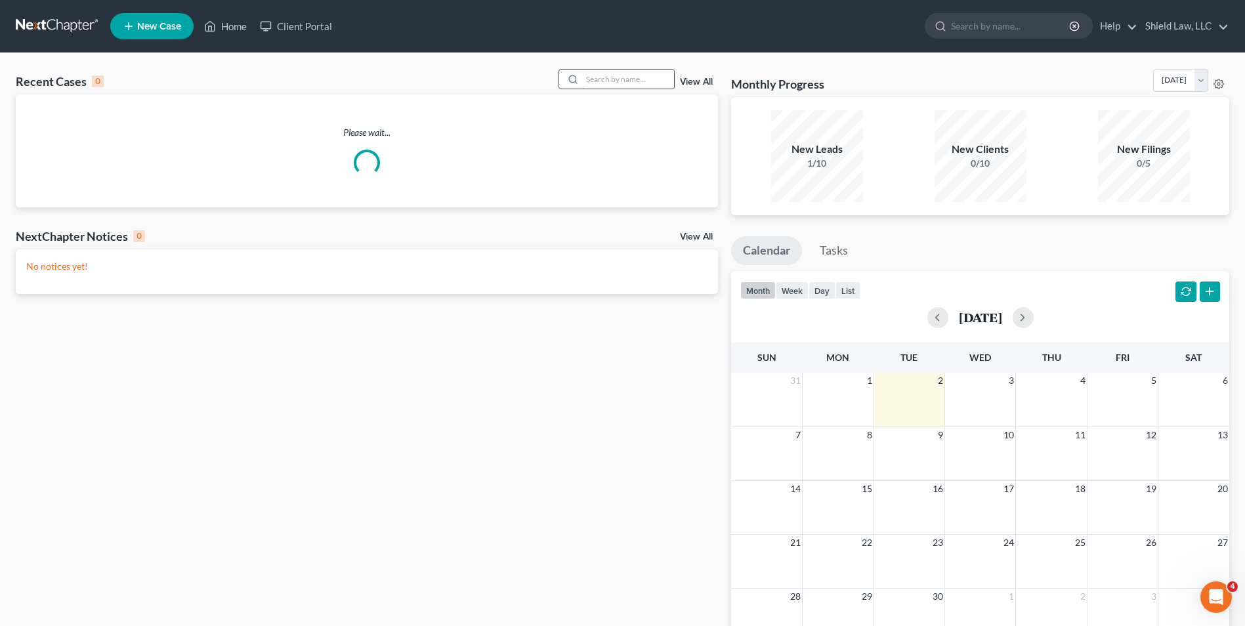
drag, startPoint x: 654, startPoint y: 81, endPoint x: 654, endPoint y: 73, distance: 7.2
click at [654, 77] on input "search" at bounding box center [628, 79] width 92 height 19
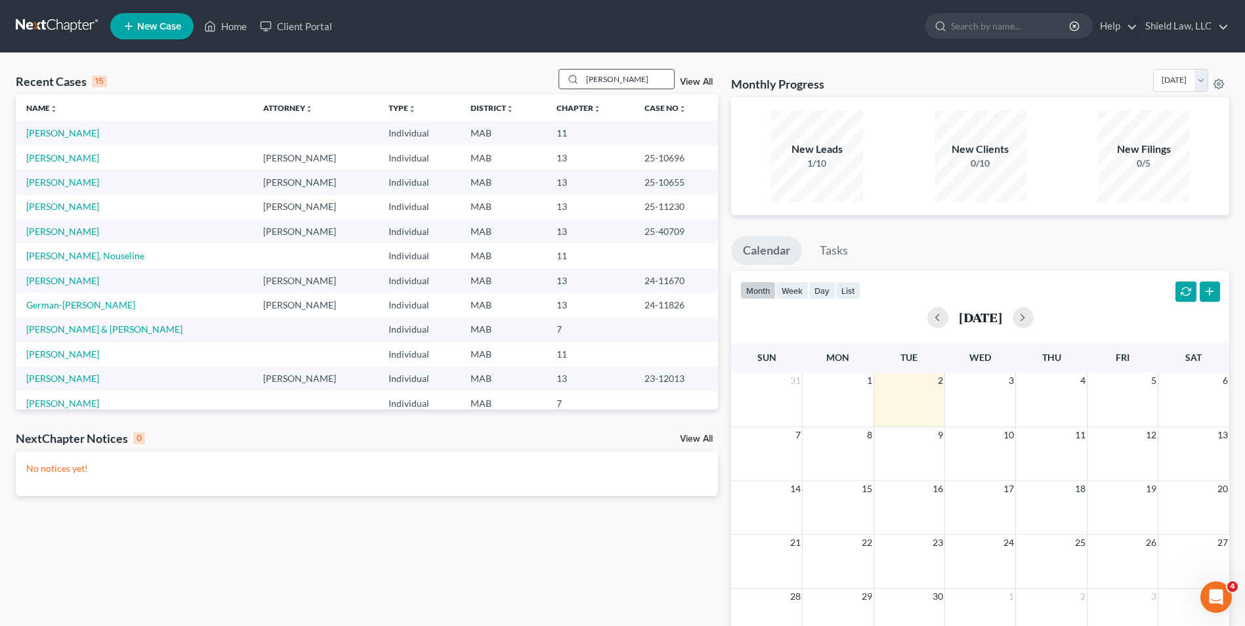
type input "[PERSON_NAME]"
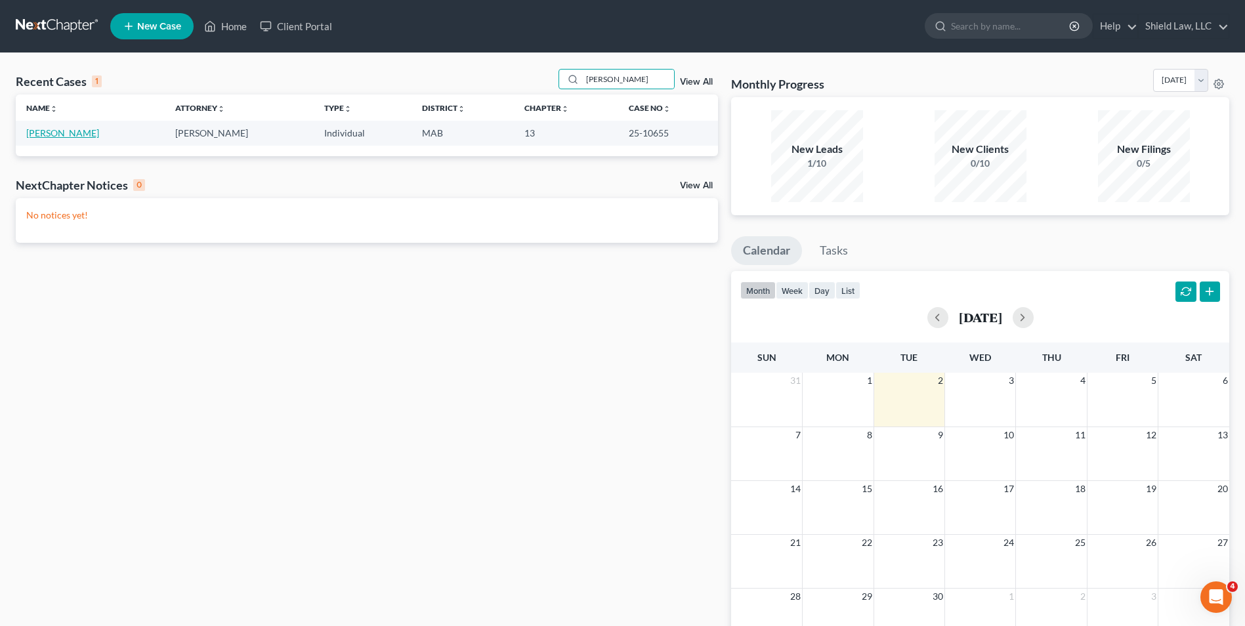
click at [67, 131] on link "[PERSON_NAME]" at bounding box center [62, 132] width 73 height 11
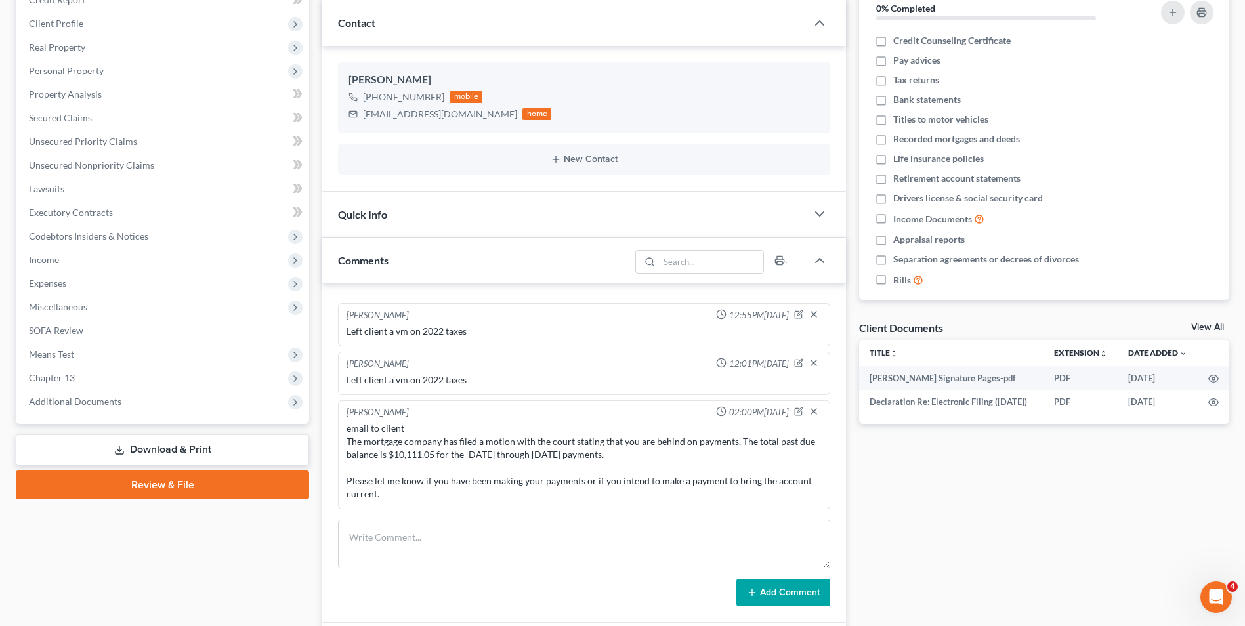
scroll to position [357, 0]
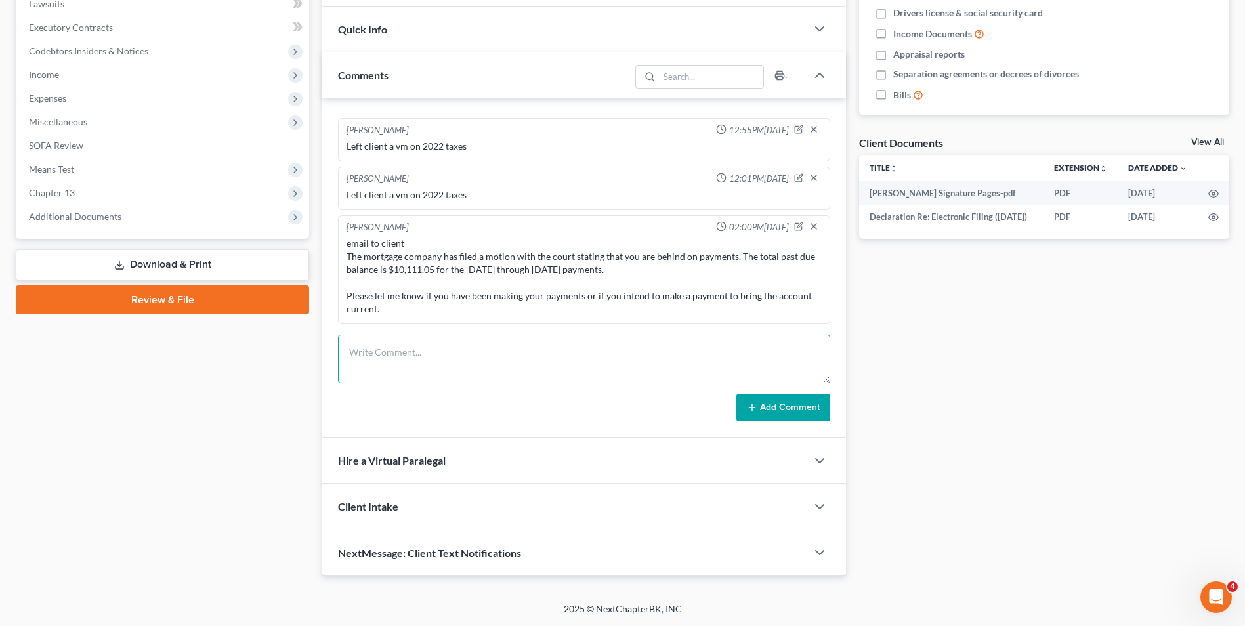
click at [460, 361] on textarea at bounding box center [584, 359] width 492 height 49
type textarea "going to request 30 days for MFR. She said she is going to call mtg co to apply…"
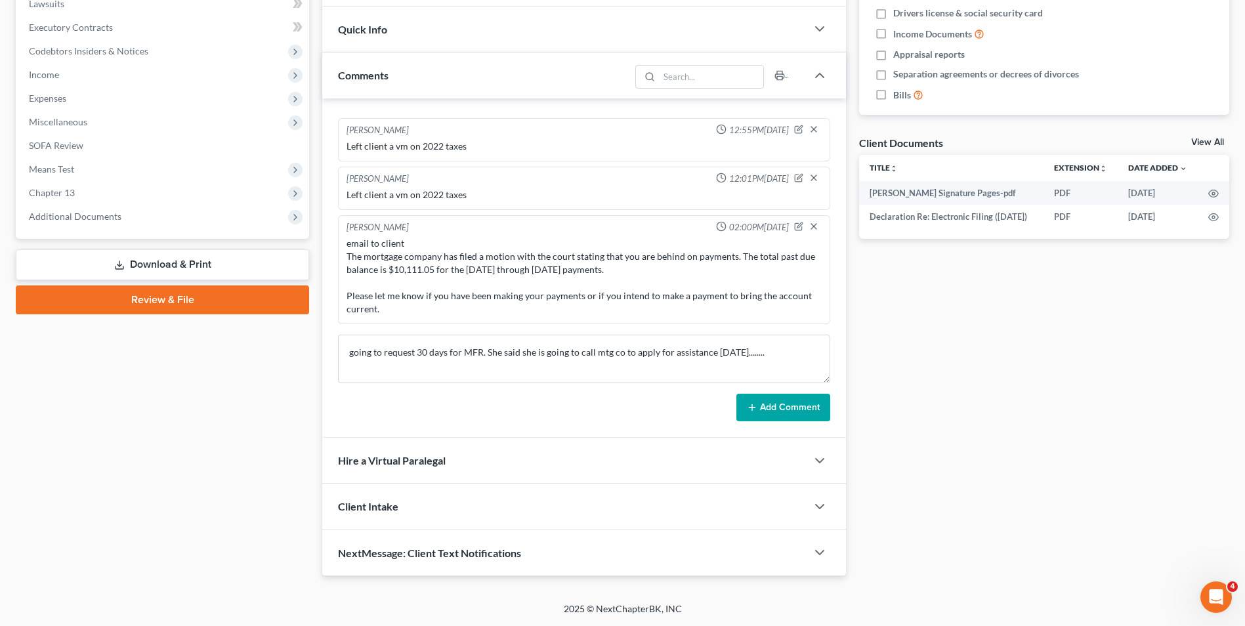
click at [766, 394] on button "Add Comment" at bounding box center [783, 408] width 94 height 28
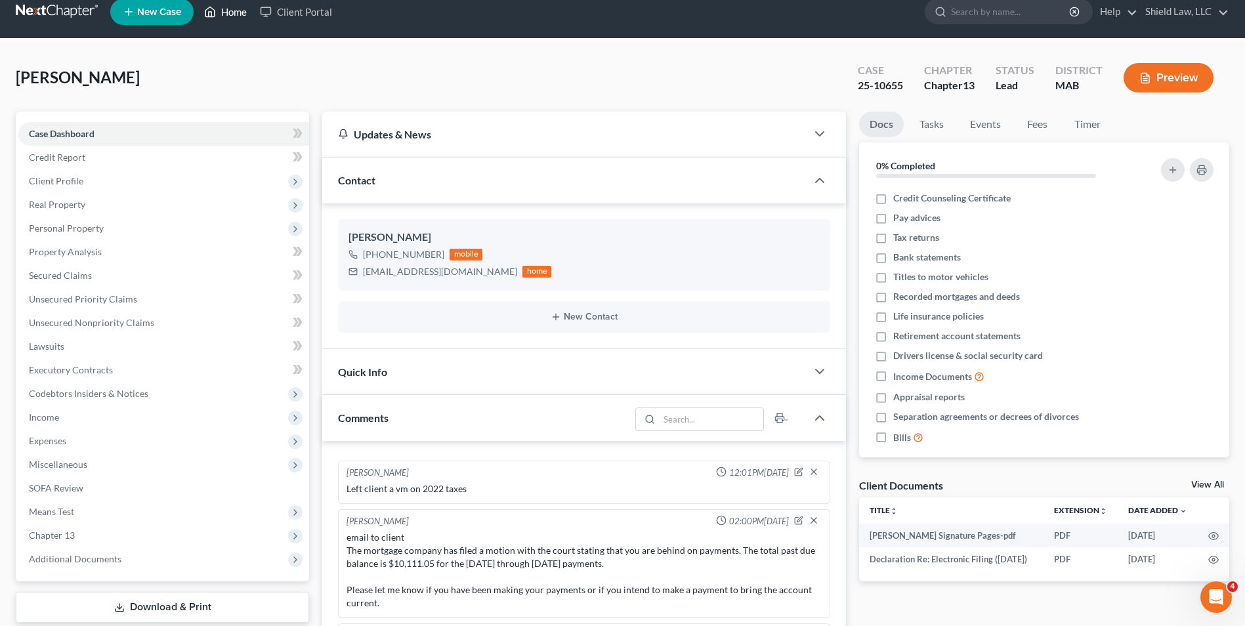
scroll to position [0, 0]
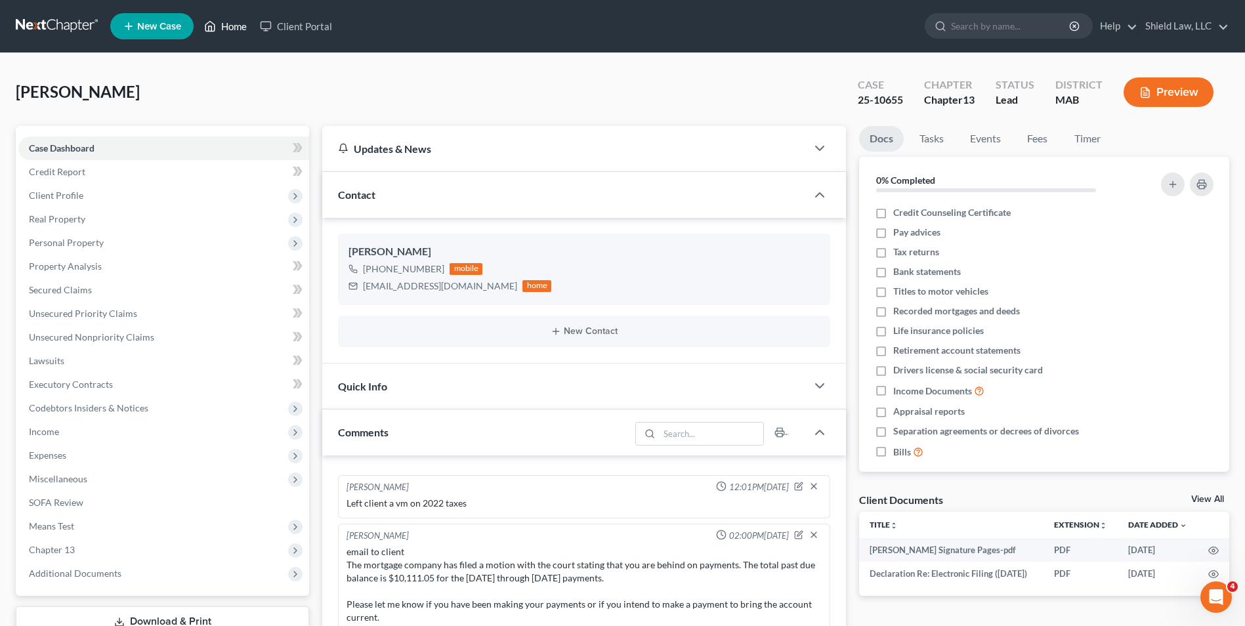
drag, startPoint x: 217, startPoint y: 29, endPoint x: 249, endPoint y: 33, distance: 31.8
click at [217, 29] on link "Home" at bounding box center [225, 26] width 56 height 24
